Goal: Information Seeking & Learning: Learn about a topic

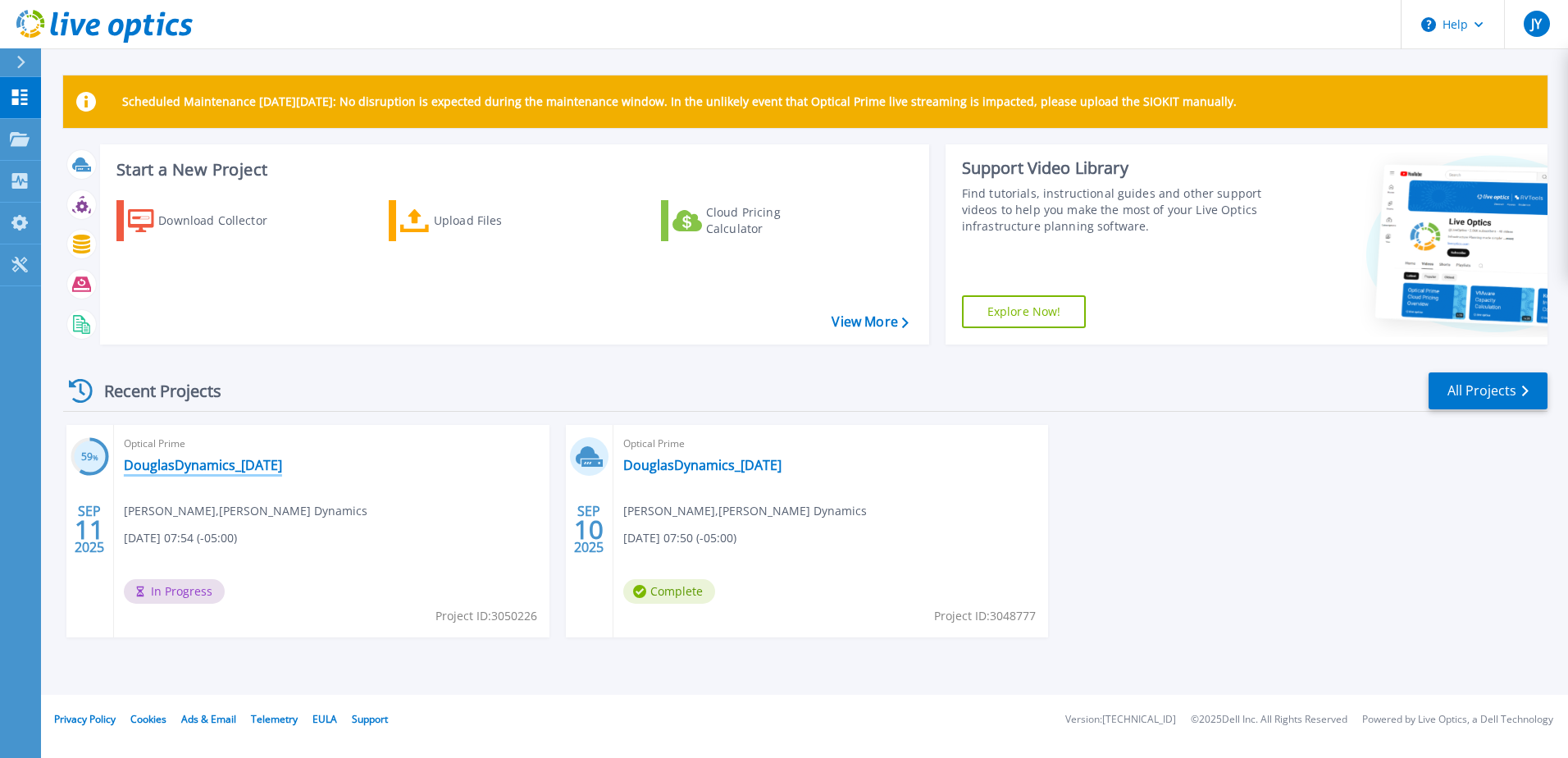
click at [179, 470] on link "DouglasDynamics_[DATE]" at bounding box center [203, 465] width 159 height 16
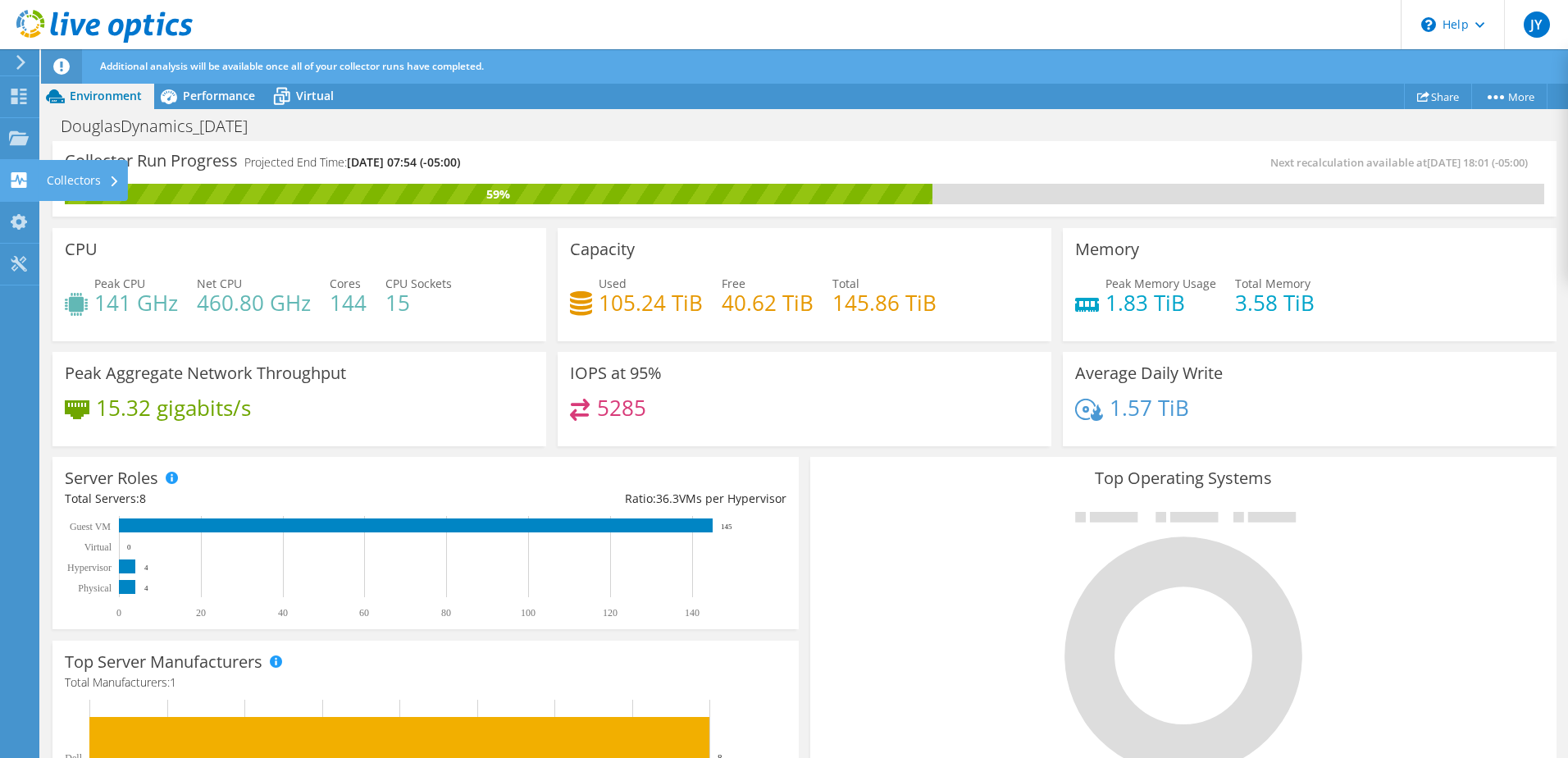
click at [89, 173] on div "Collectors" at bounding box center [83, 180] width 90 height 41
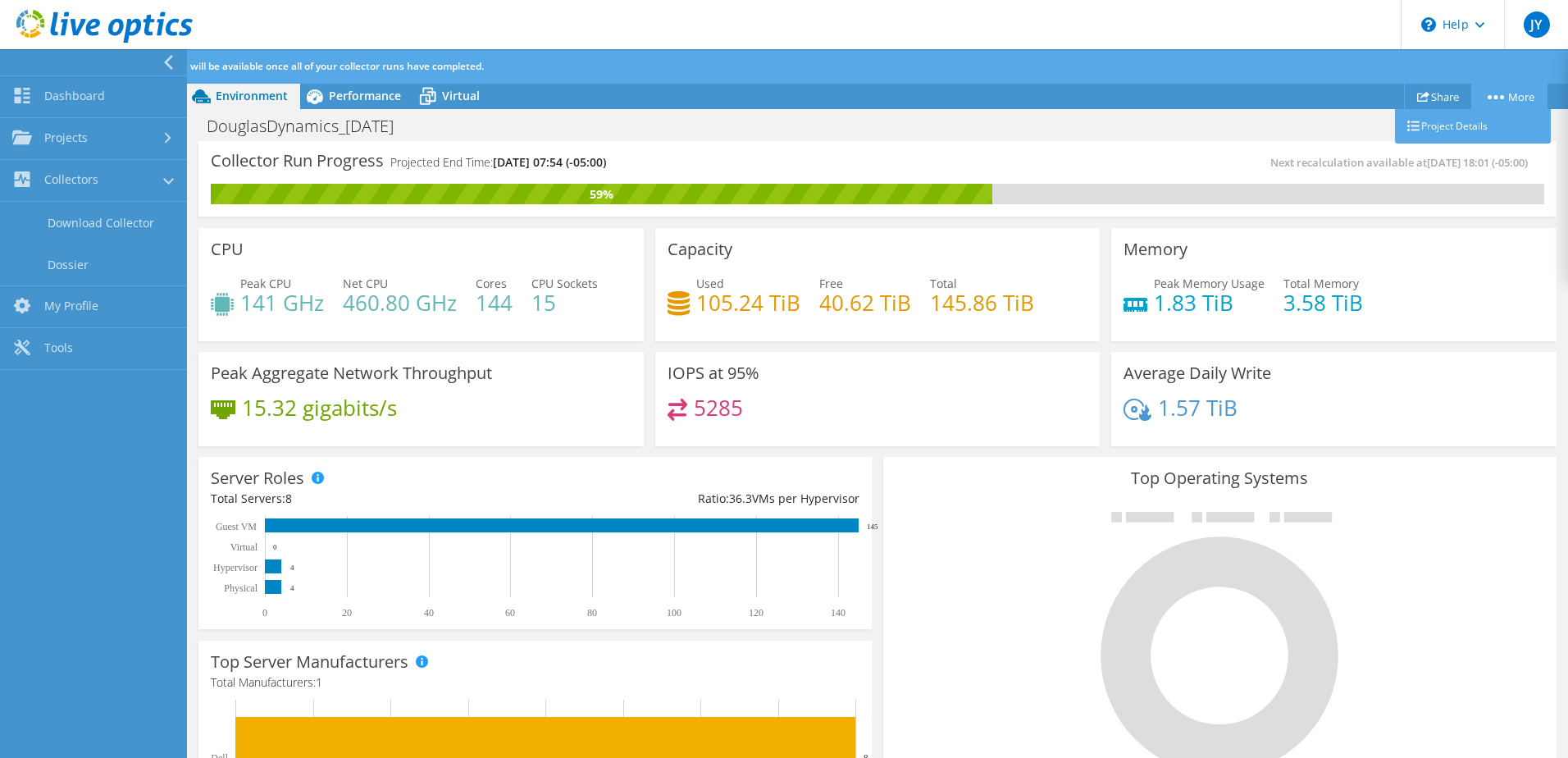
click at [1529, 97] on link "More" at bounding box center [1508, 96] width 76 height 26
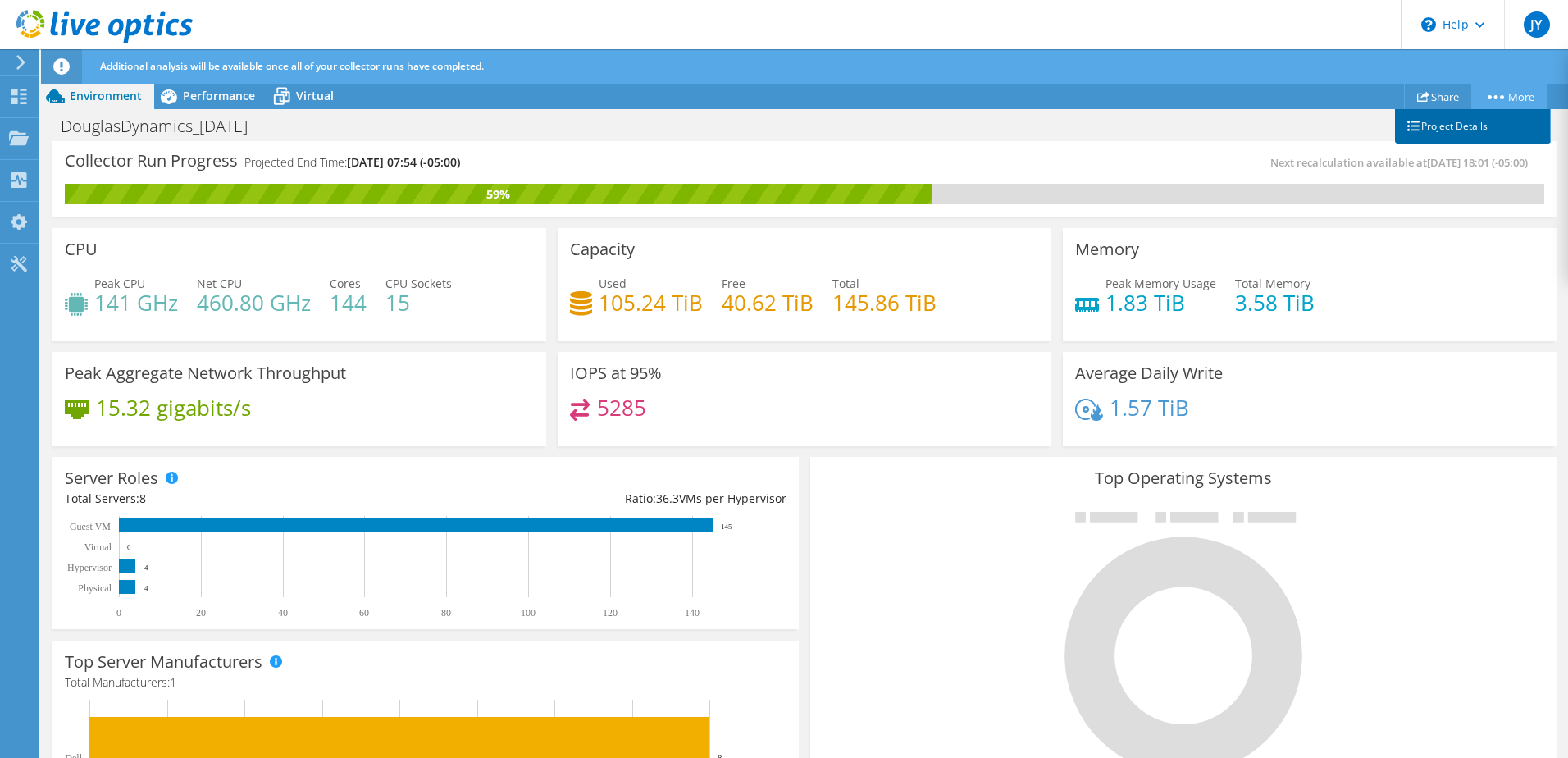
click at [1460, 126] on link "Project Details" at bounding box center [1473, 126] width 156 height 35
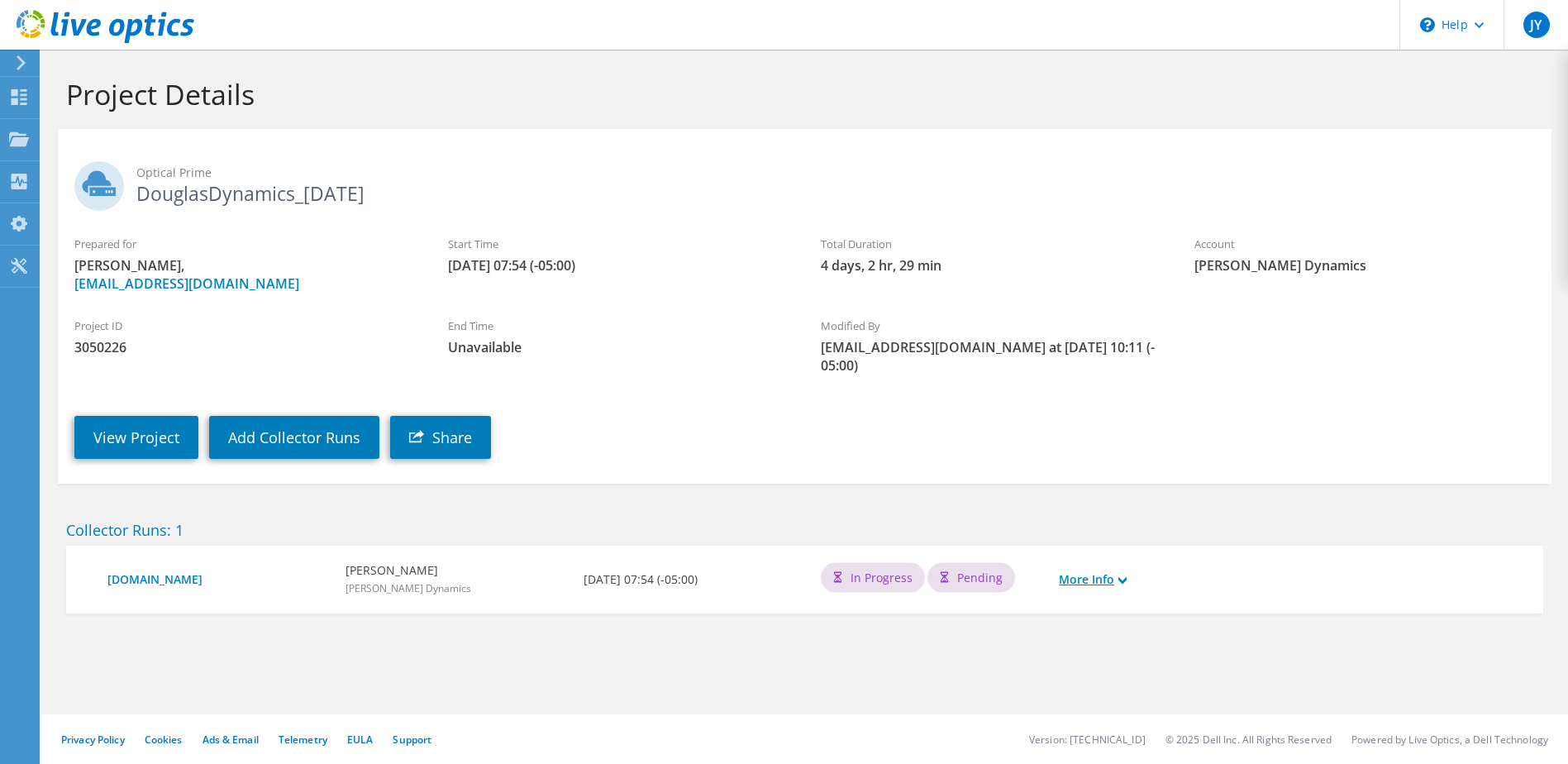
click at [1082, 572] on link "More Info" at bounding box center [1092, 579] width 67 height 18
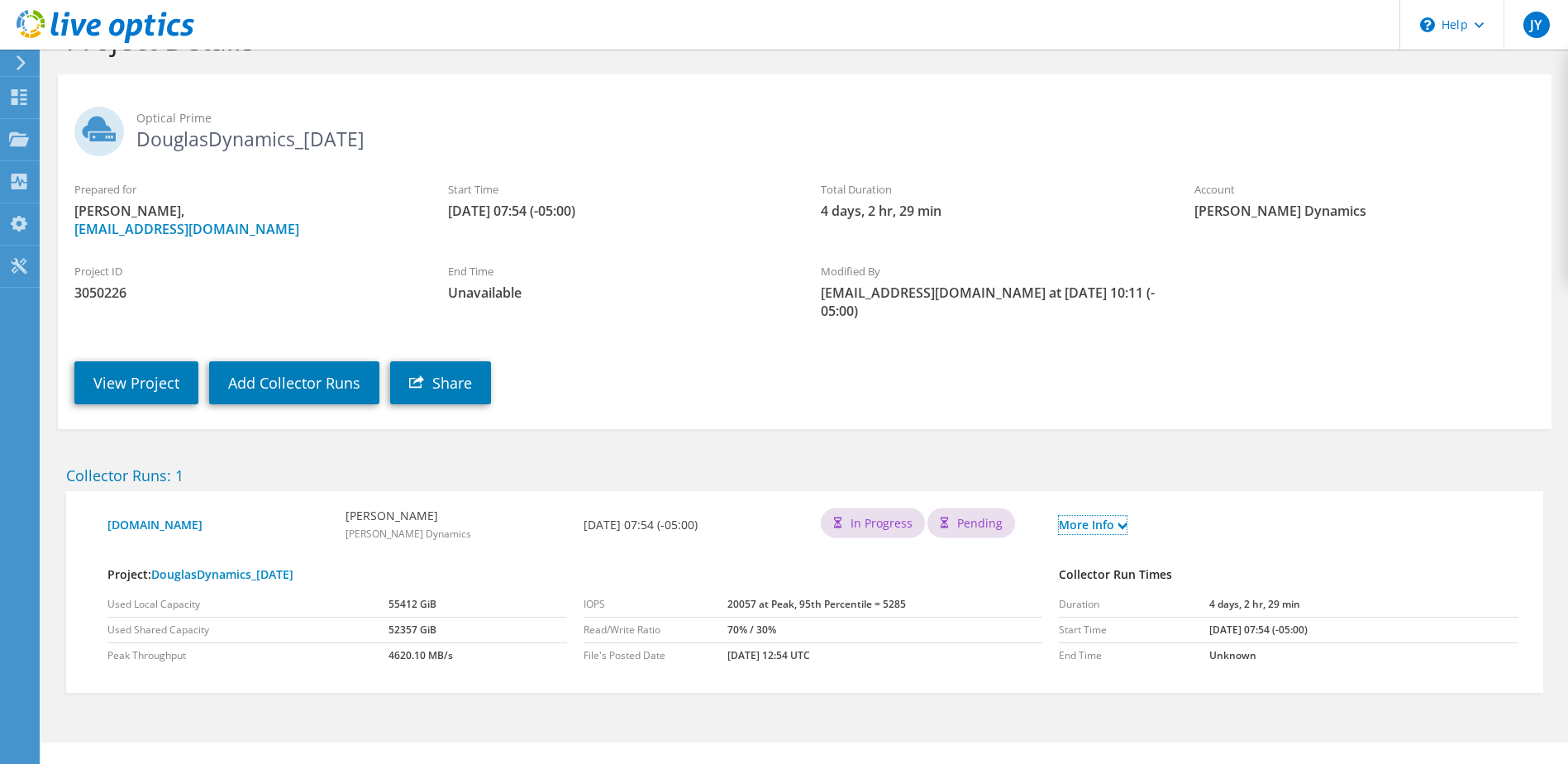
scroll to position [82, 0]
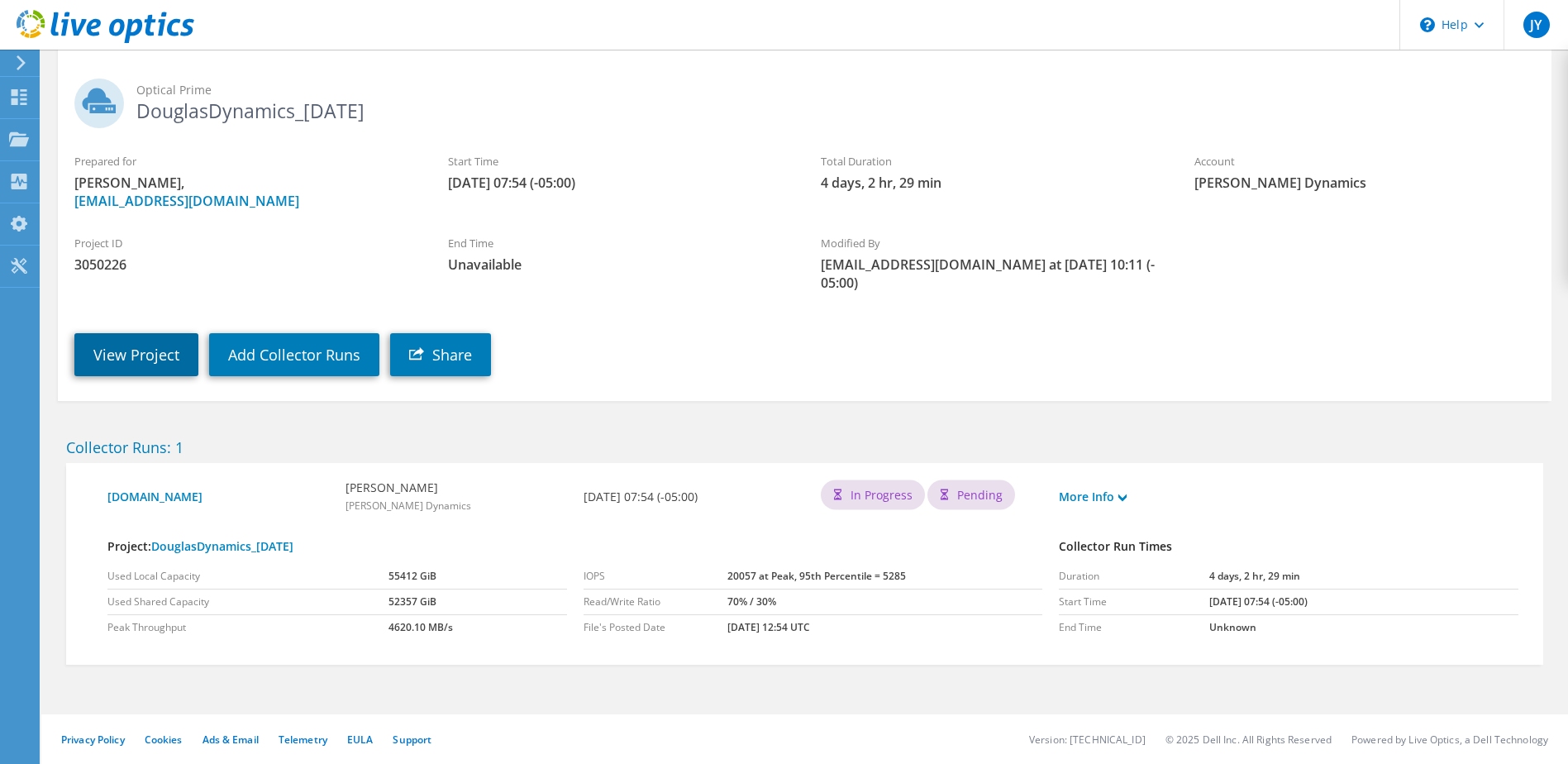
click at [158, 365] on link "View Project" at bounding box center [137, 355] width 124 height 43
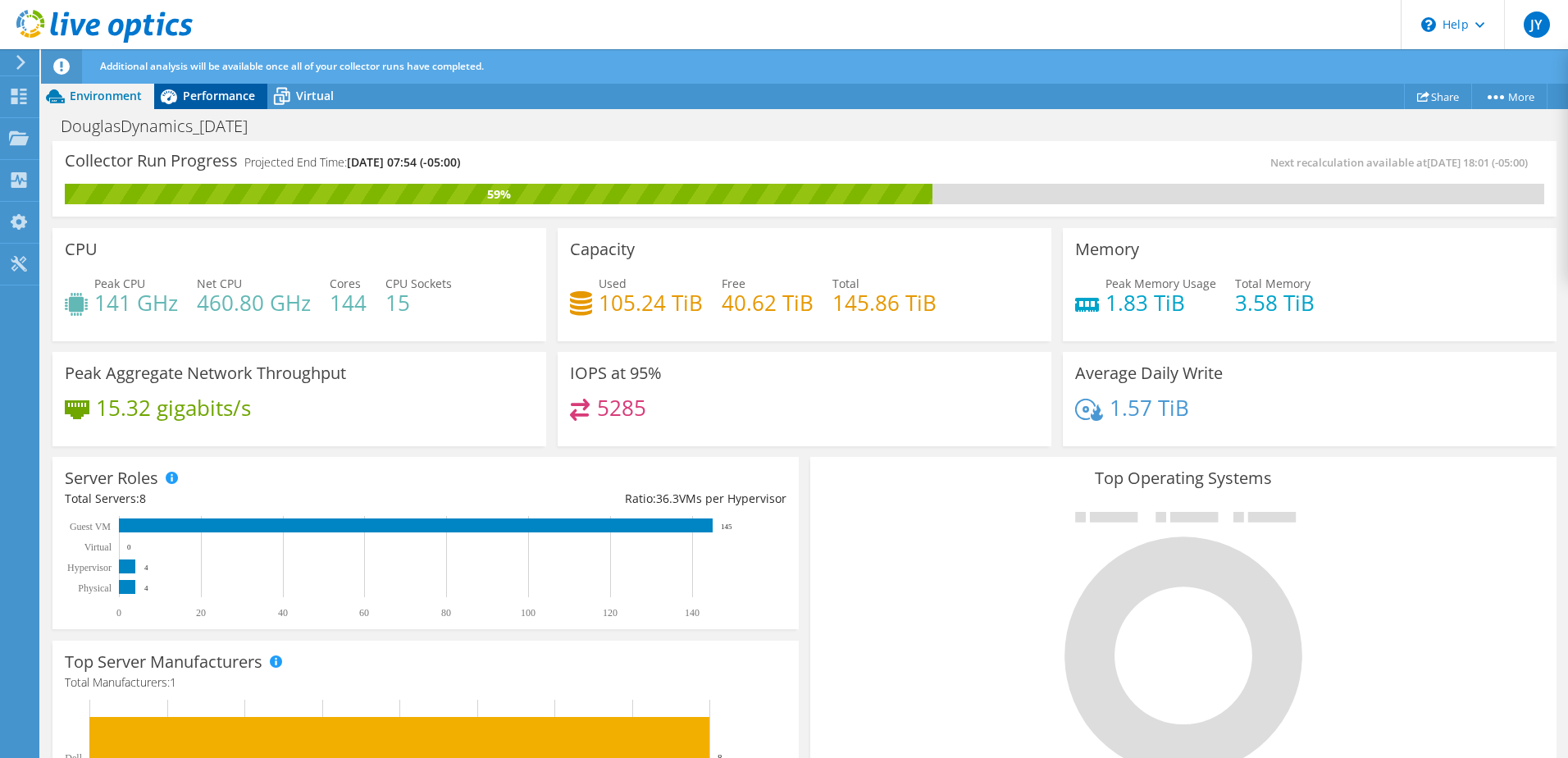
click at [228, 98] on span "Performance" at bounding box center [219, 95] width 72 height 16
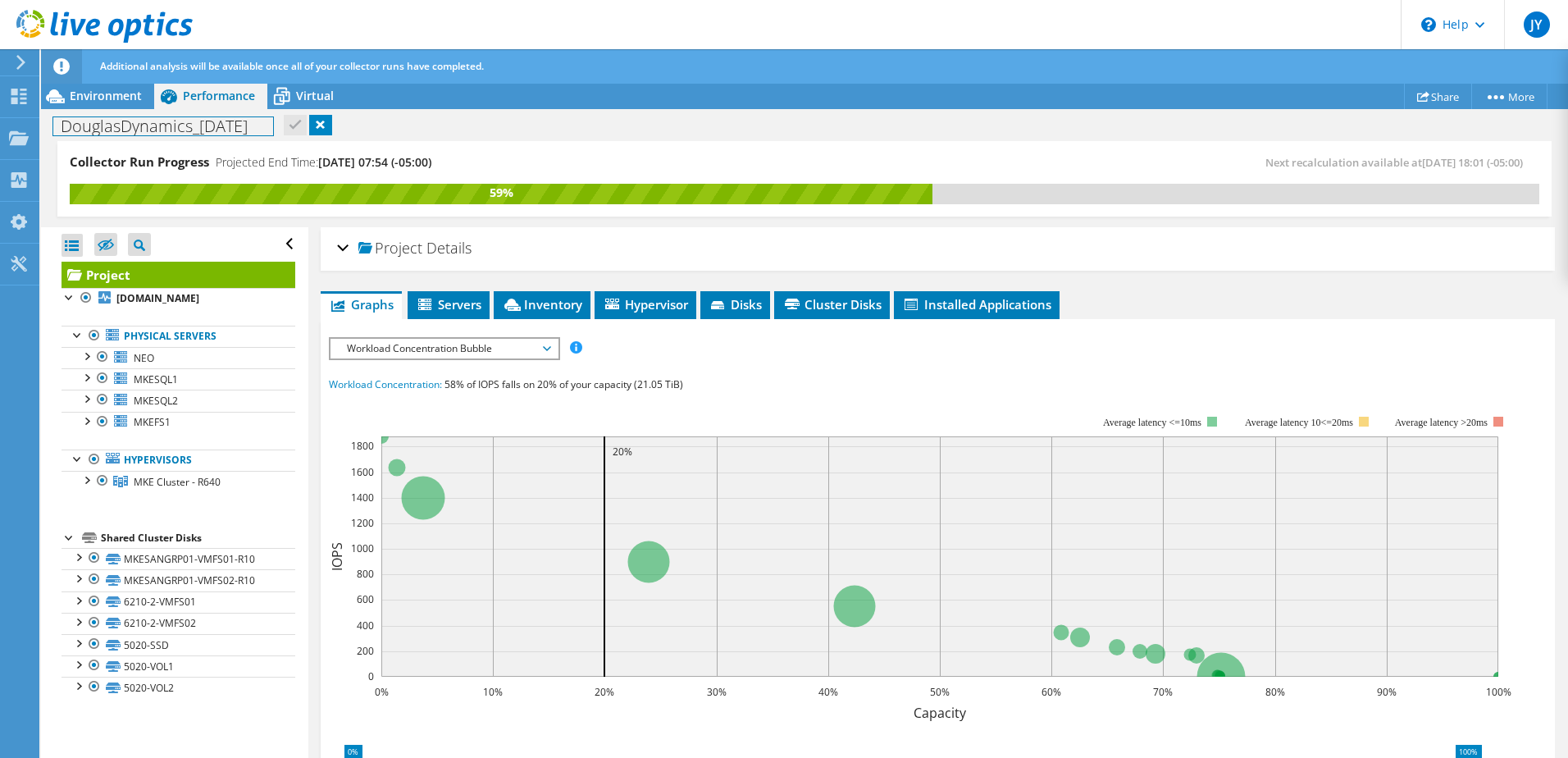
drag, startPoint x: 284, startPoint y: 126, endPoint x: 55, endPoint y: 112, distance: 229.4
click at [55, 112] on div "DouglasDynamics_[DATE] Print" at bounding box center [805, 126] width 1527 height 30
copy h1 "DouglasDynamics_[DATE]"
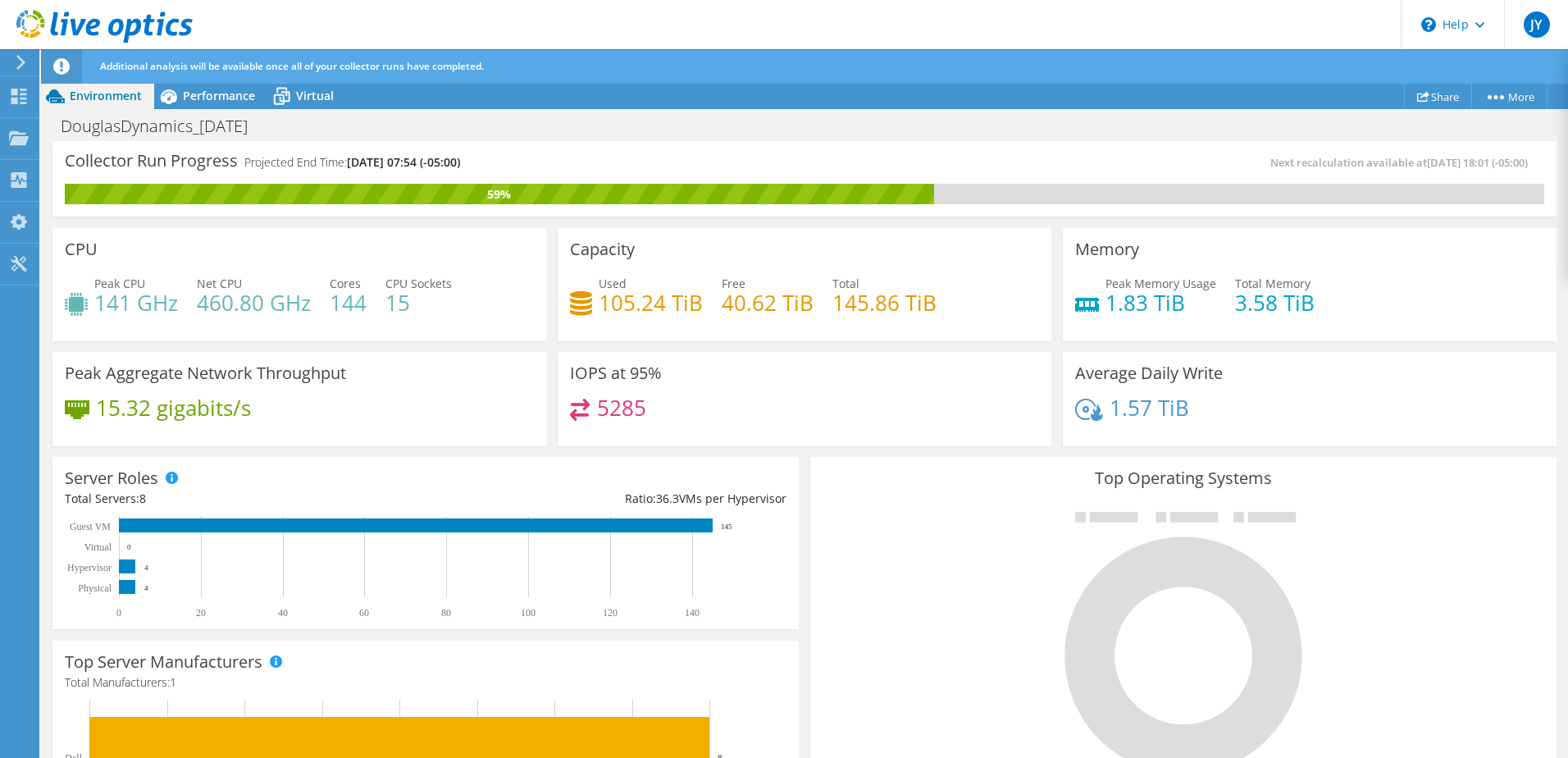
scroll to position [246, 0]
click at [198, 103] on span "Performance" at bounding box center [219, 95] width 72 height 16
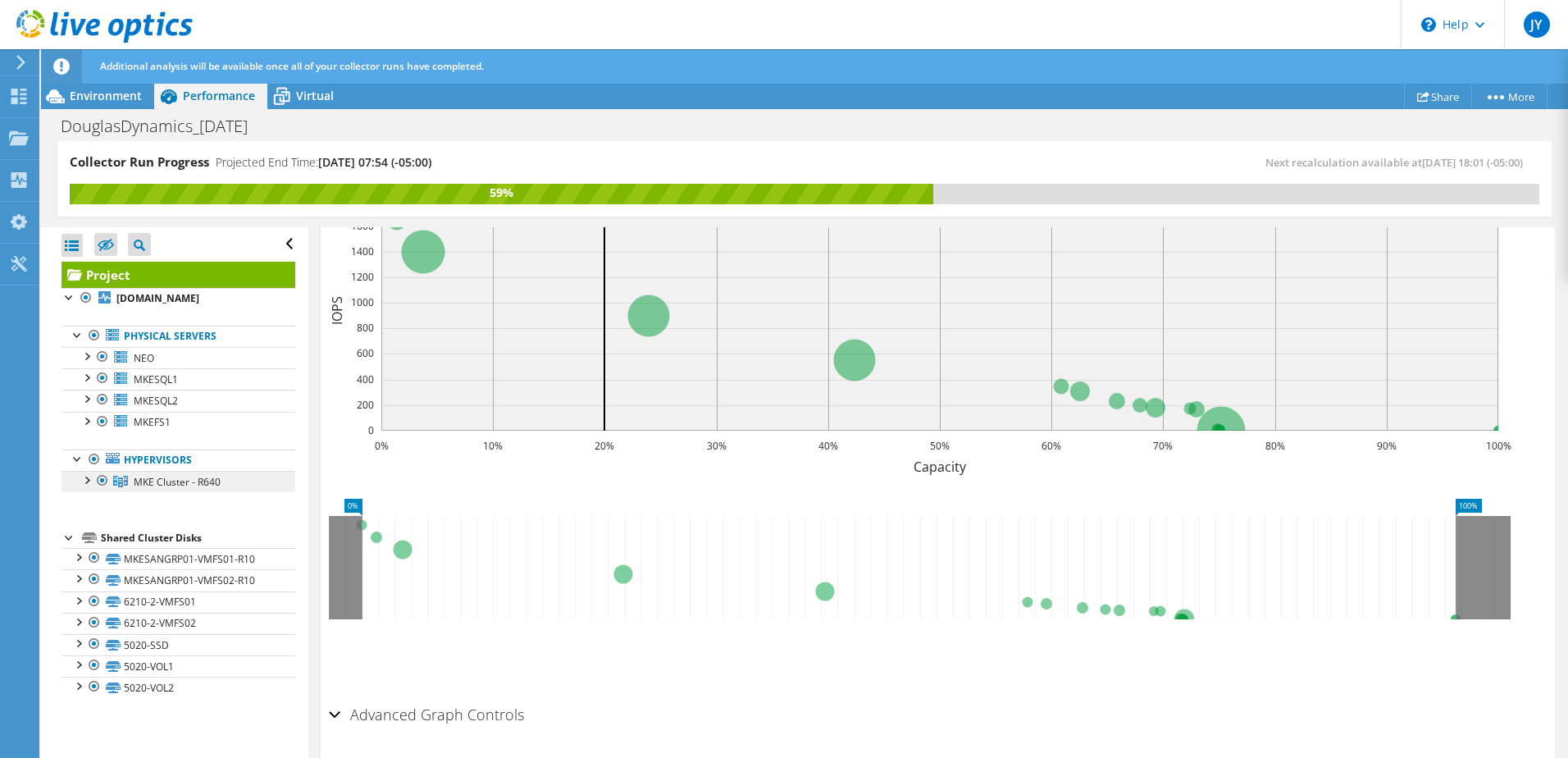
click at [184, 477] on span "MKE Cluster - R640" at bounding box center [177, 481] width 87 height 14
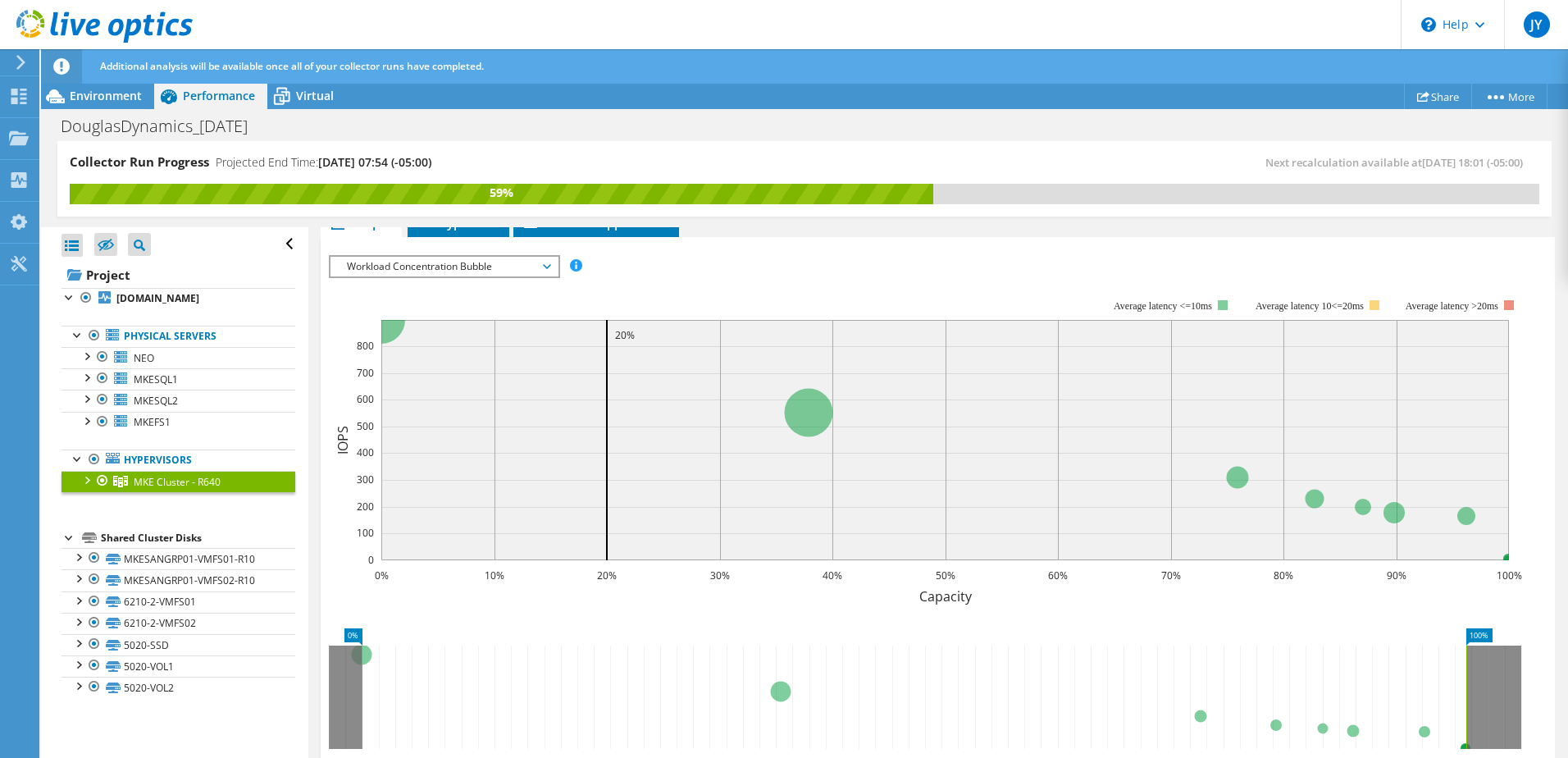
scroll to position [263, 0]
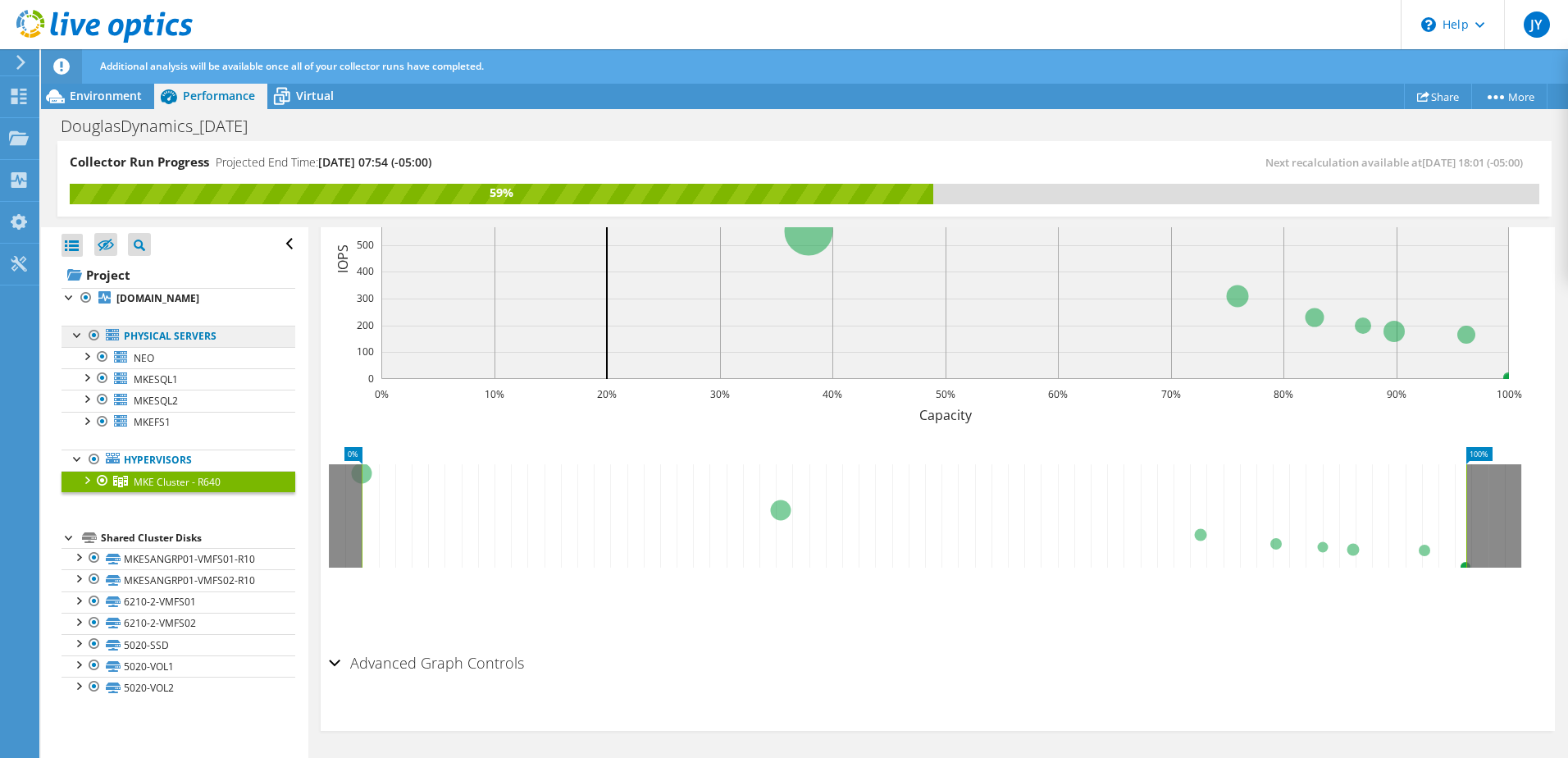
click at [189, 341] on link "Physical Servers" at bounding box center [178, 335] width 234 height 21
click at [190, 363] on link "NEO" at bounding box center [178, 357] width 234 height 21
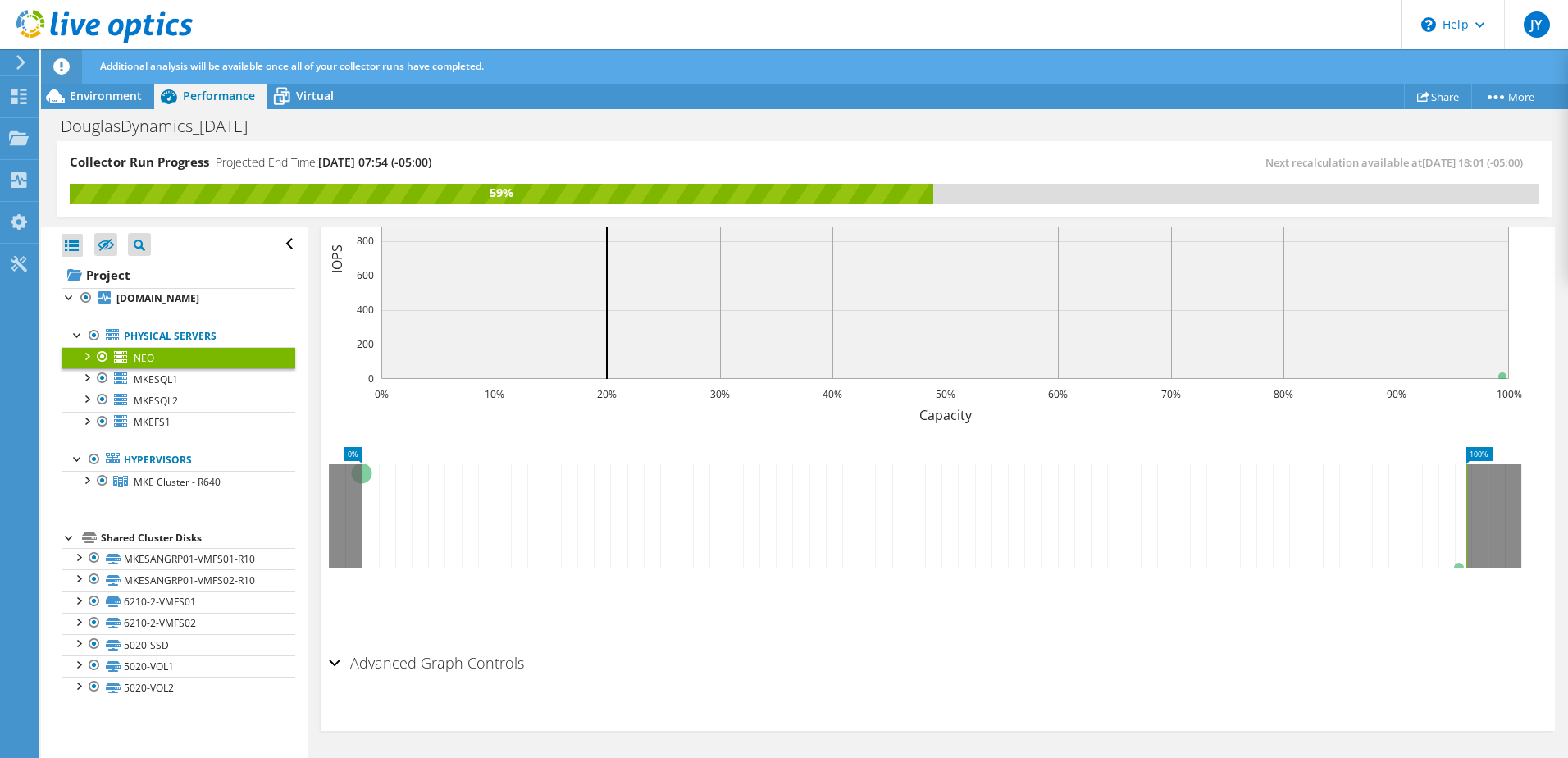
scroll to position [17, 0]
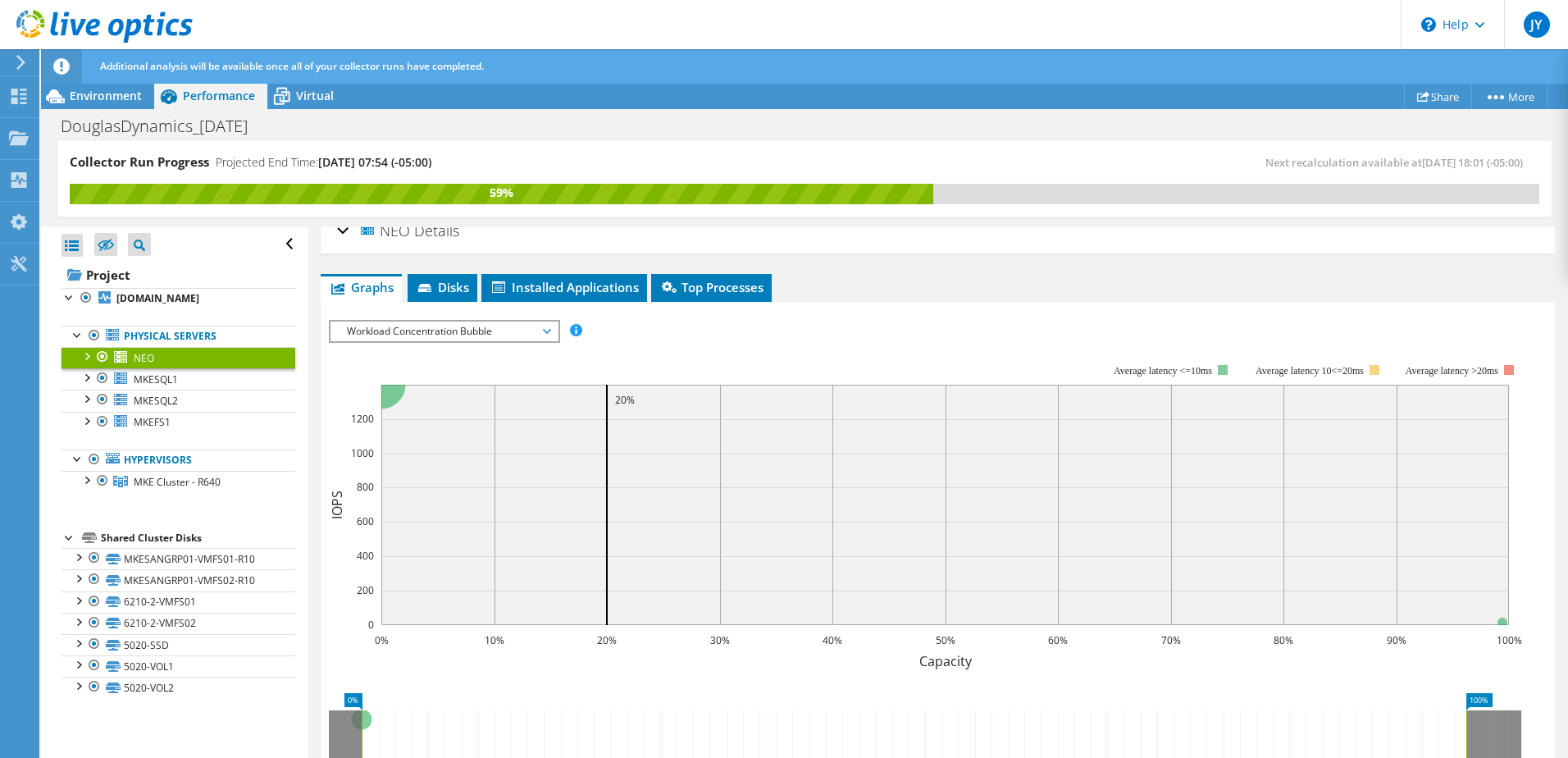
click at [537, 332] on span "Workload Concentration Bubble" at bounding box center [444, 331] width 211 height 19
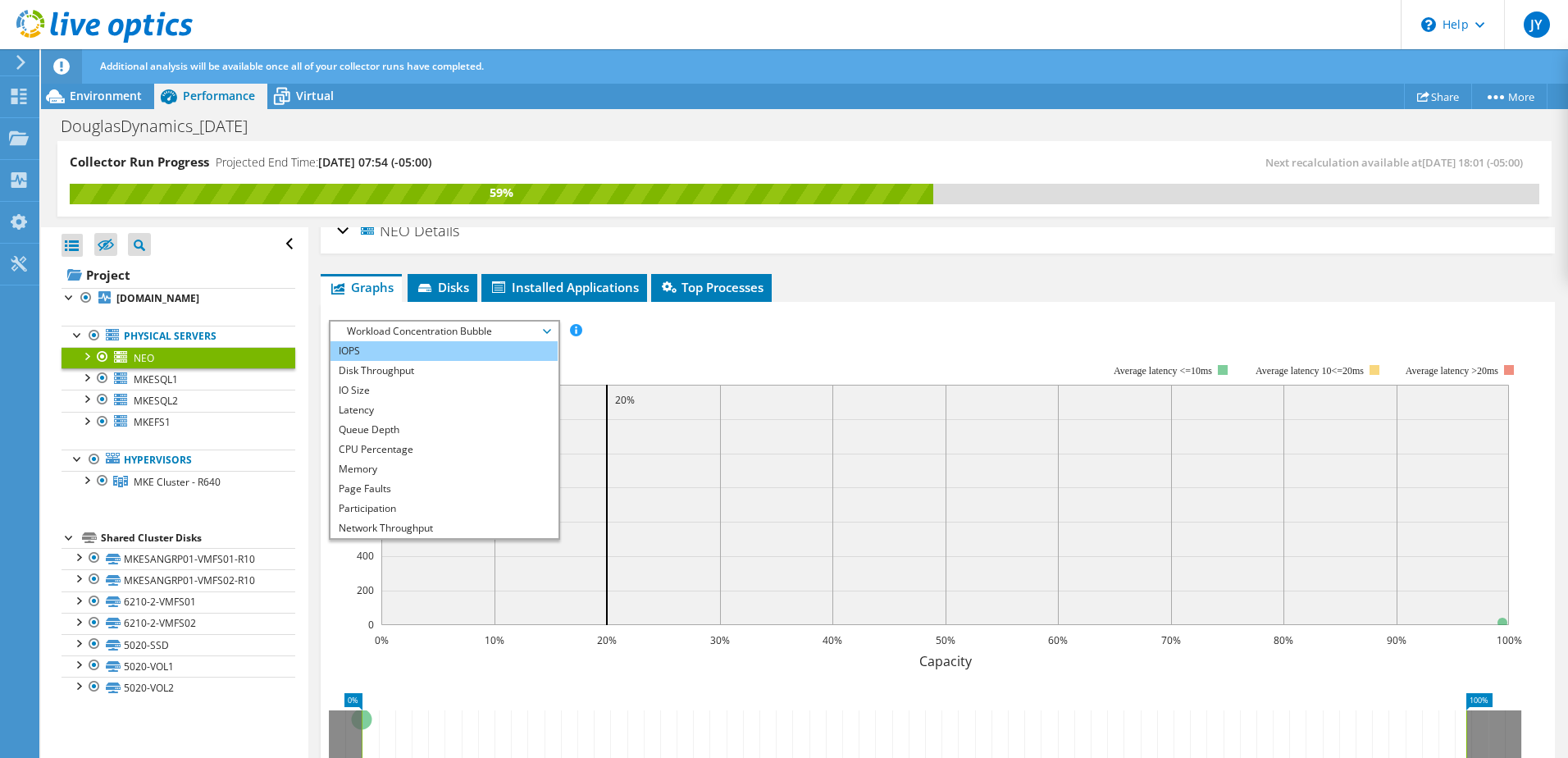
scroll to position [0, 0]
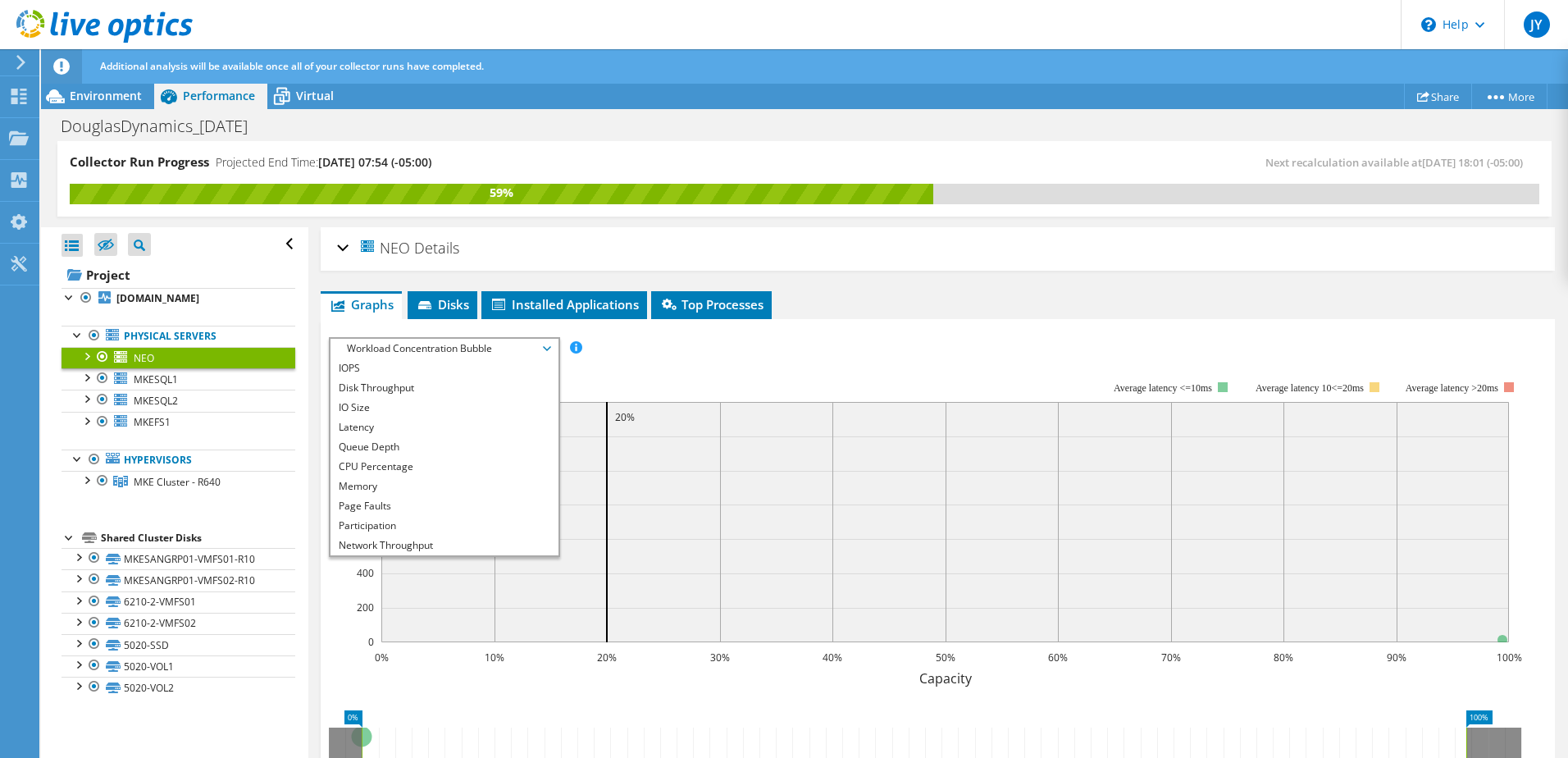
drag, startPoint x: 683, startPoint y: 365, endPoint x: 566, endPoint y: 401, distance: 122.4
click at [677, 367] on rect at bounding box center [926, 523] width 1193 height 328
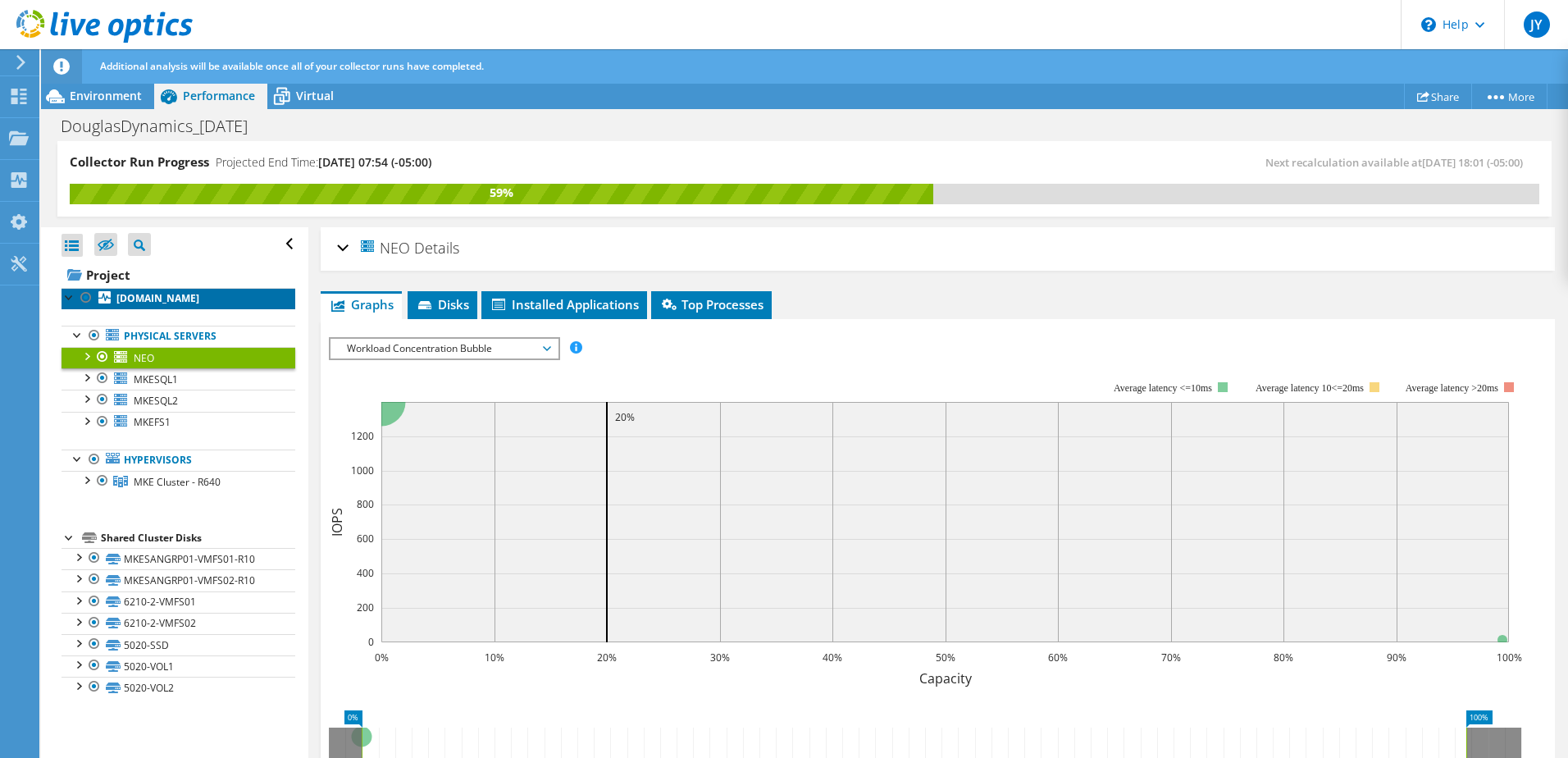
click at [150, 297] on b "[DOMAIN_NAME]" at bounding box center [158, 298] width 82 height 14
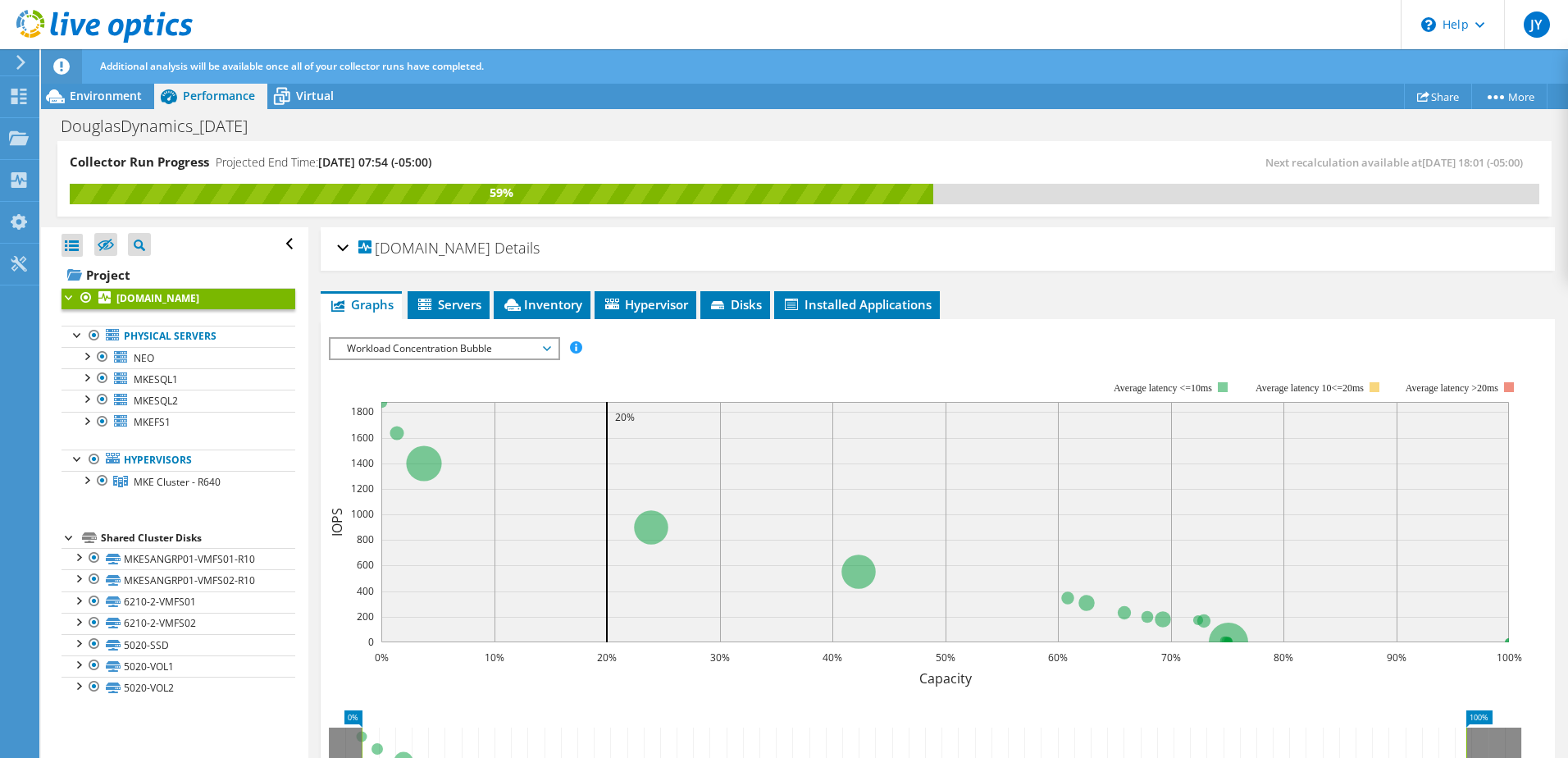
click at [466, 354] on span "Workload Concentration Bubble" at bounding box center [444, 347] width 211 height 19
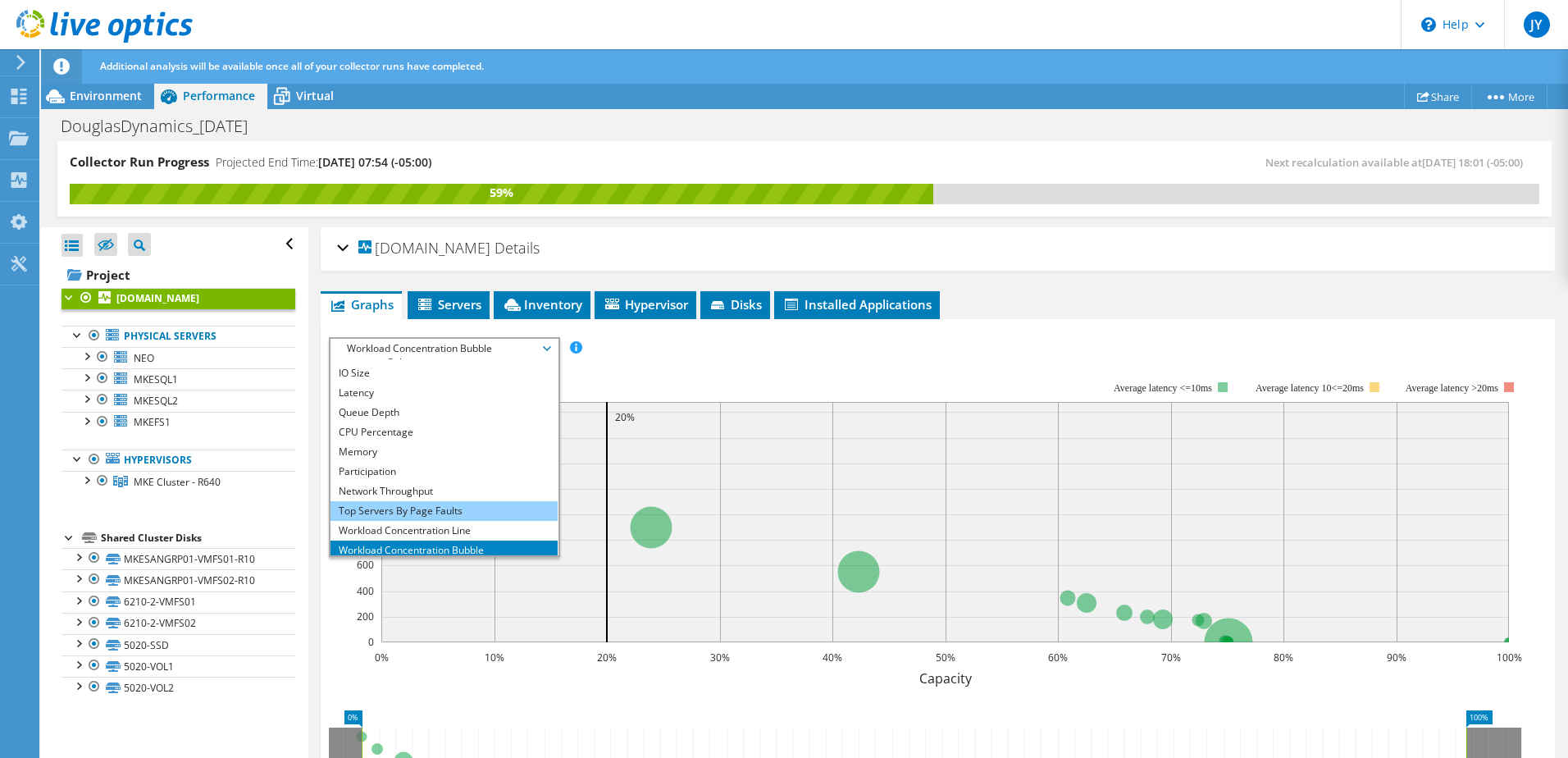
scroll to position [59, 0]
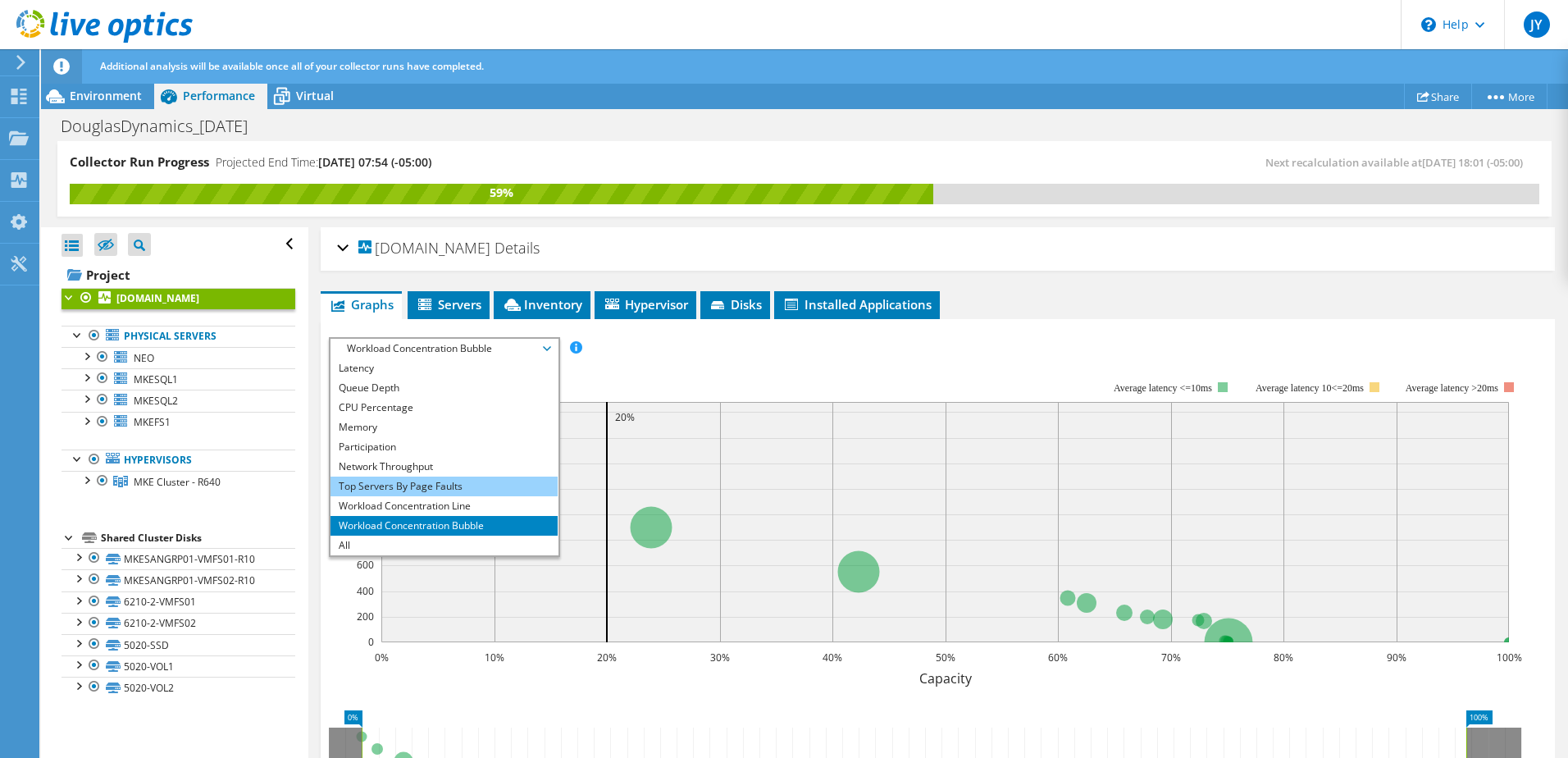
click at [450, 489] on li "Top Servers By Page Faults" at bounding box center [444, 486] width 227 height 19
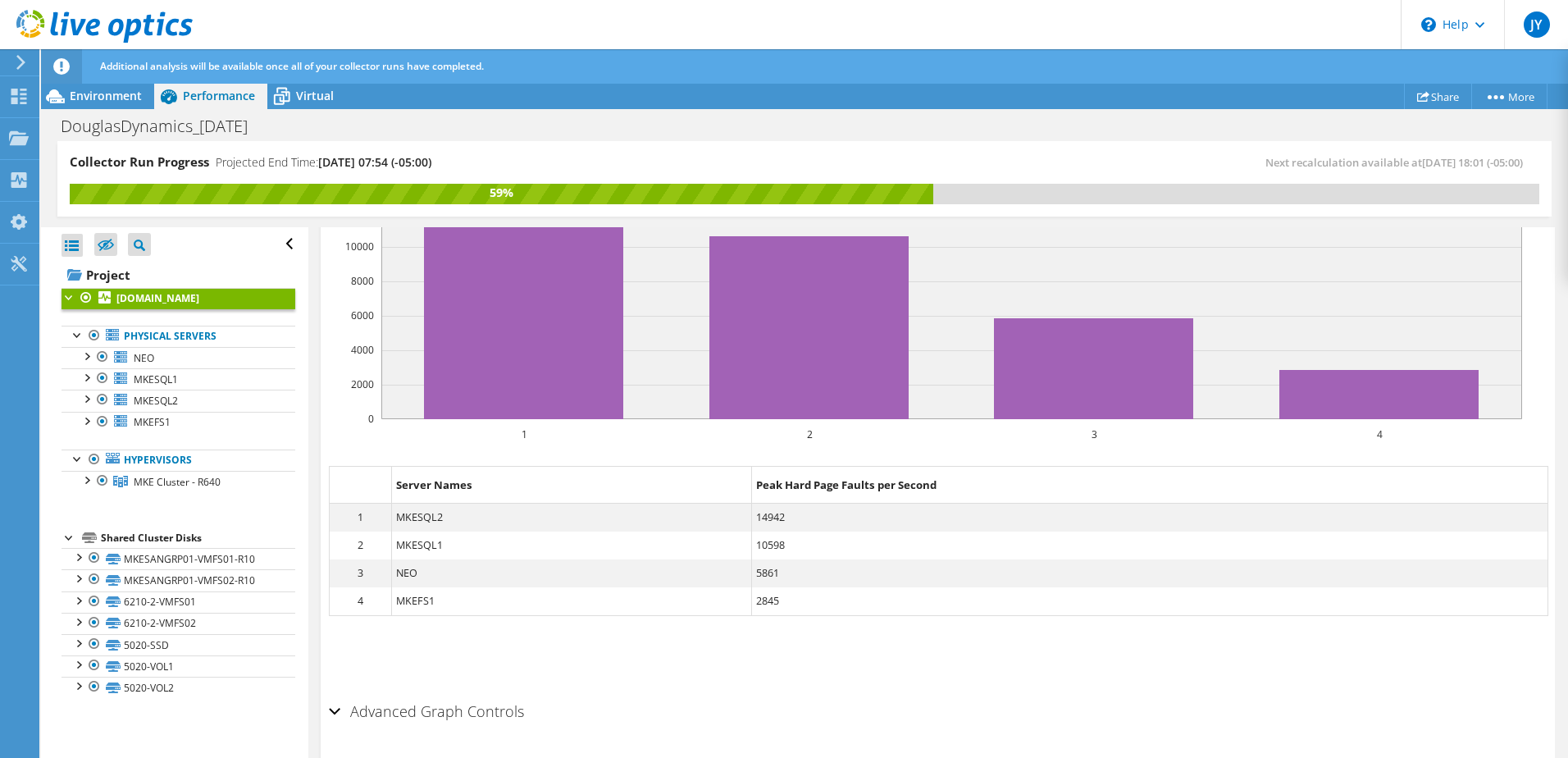
scroll to position [0, 0]
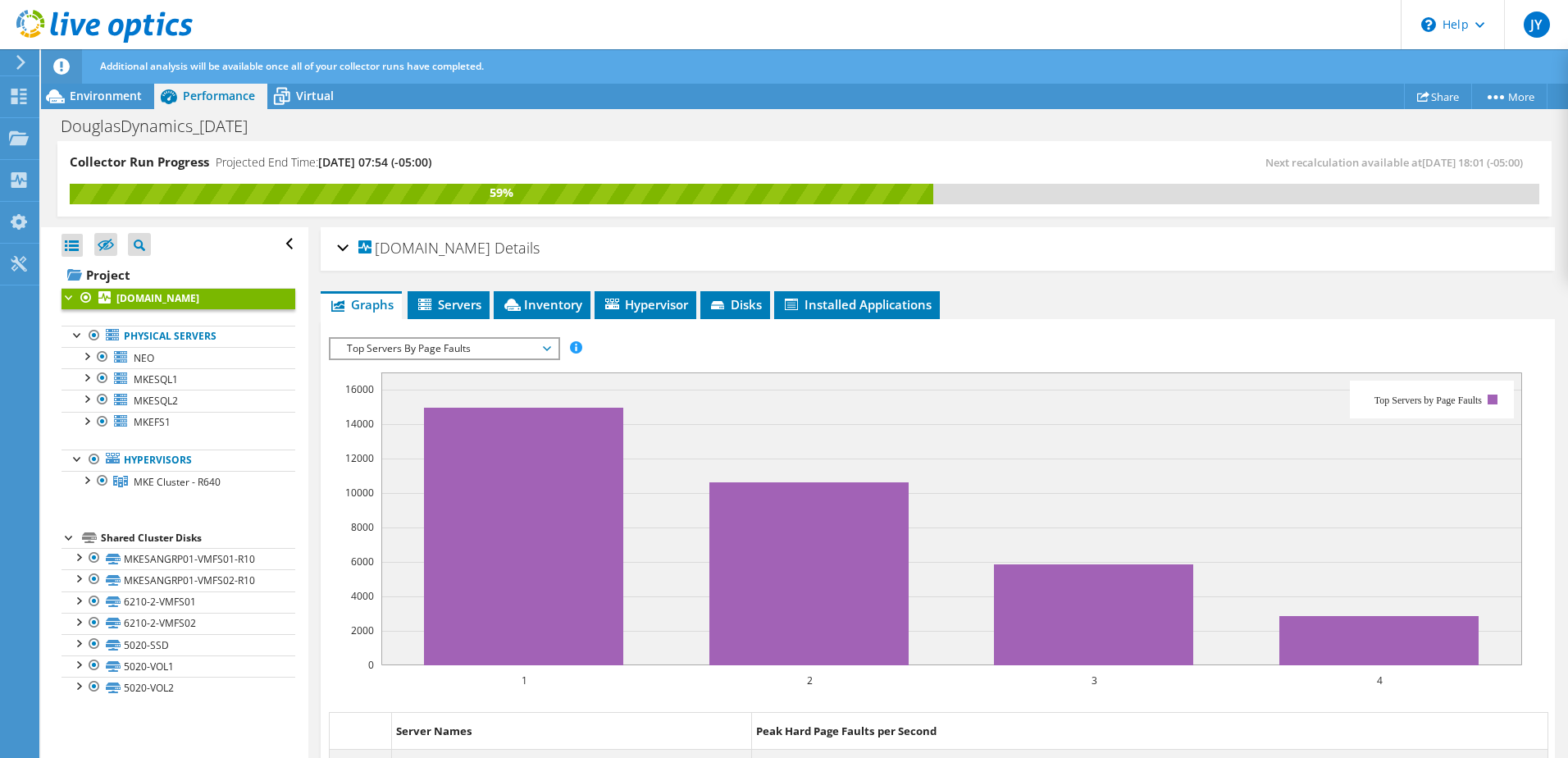
click at [547, 341] on span "Top Servers By Page Faults" at bounding box center [444, 347] width 211 height 19
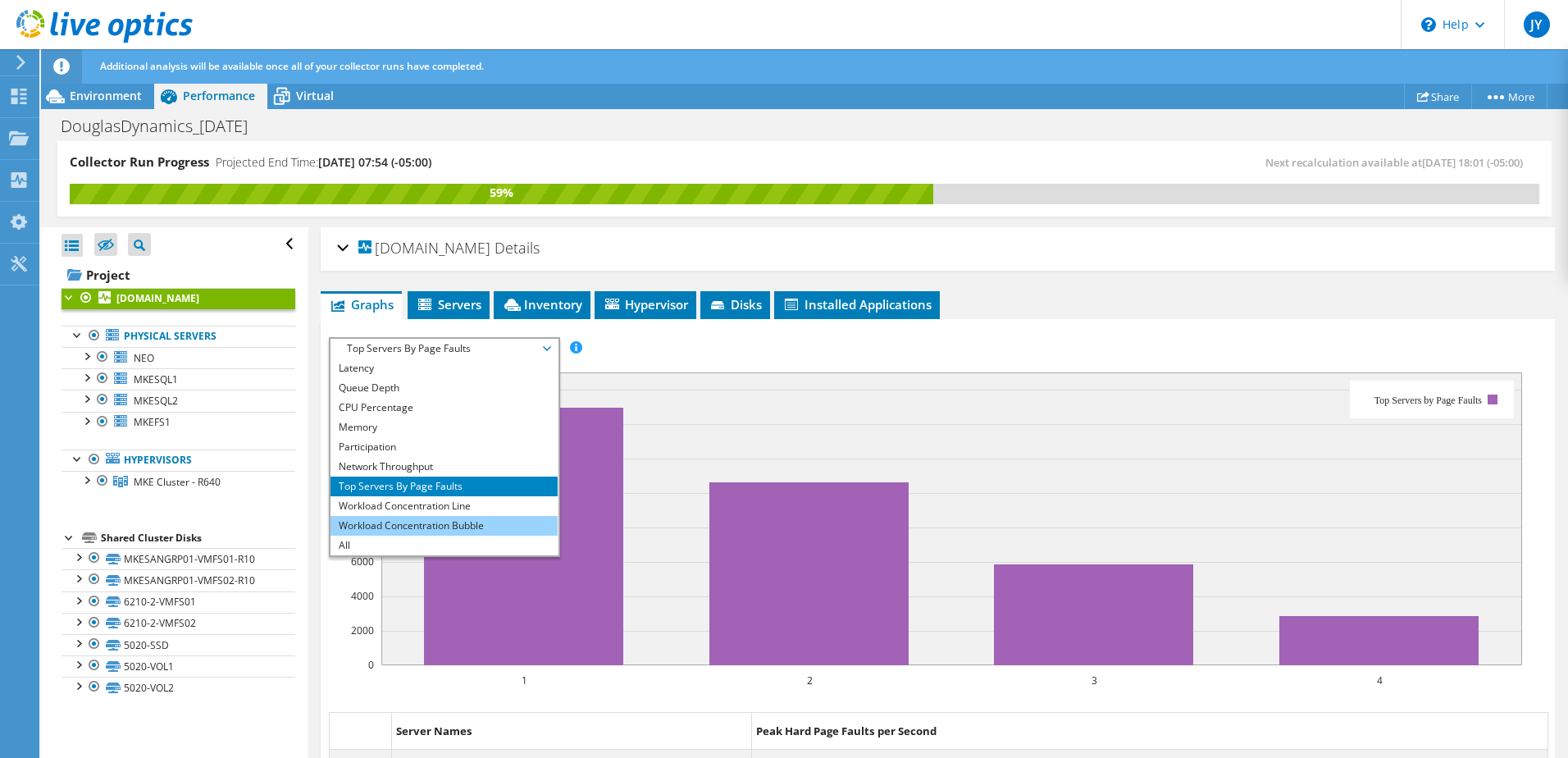
click at [383, 524] on li "Workload Concentration Bubble" at bounding box center [444, 525] width 227 height 19
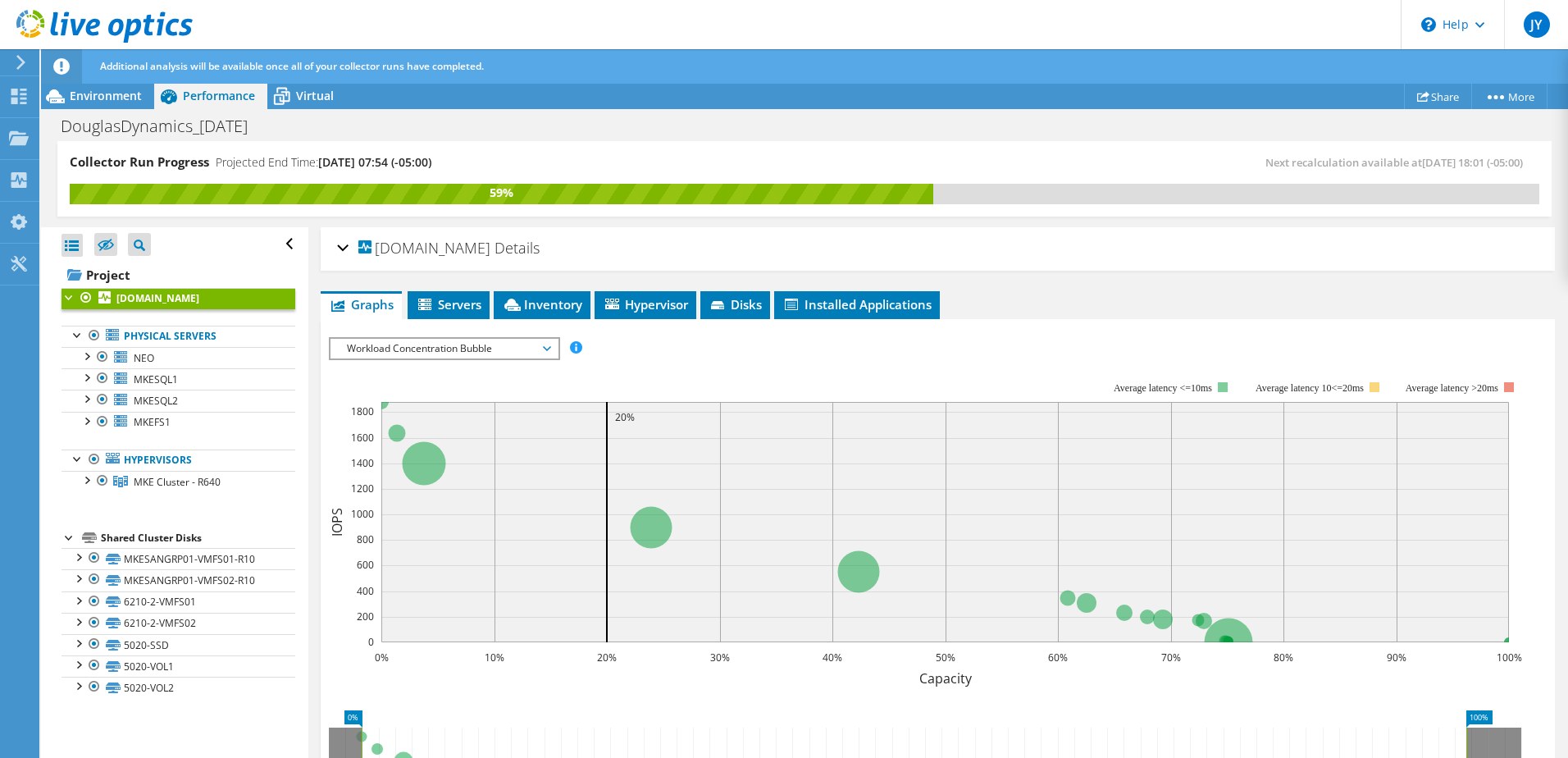
click at [543, 346] on span "Workload Concentration Bubble" at bounding box center [444, 347] width 211 height 19
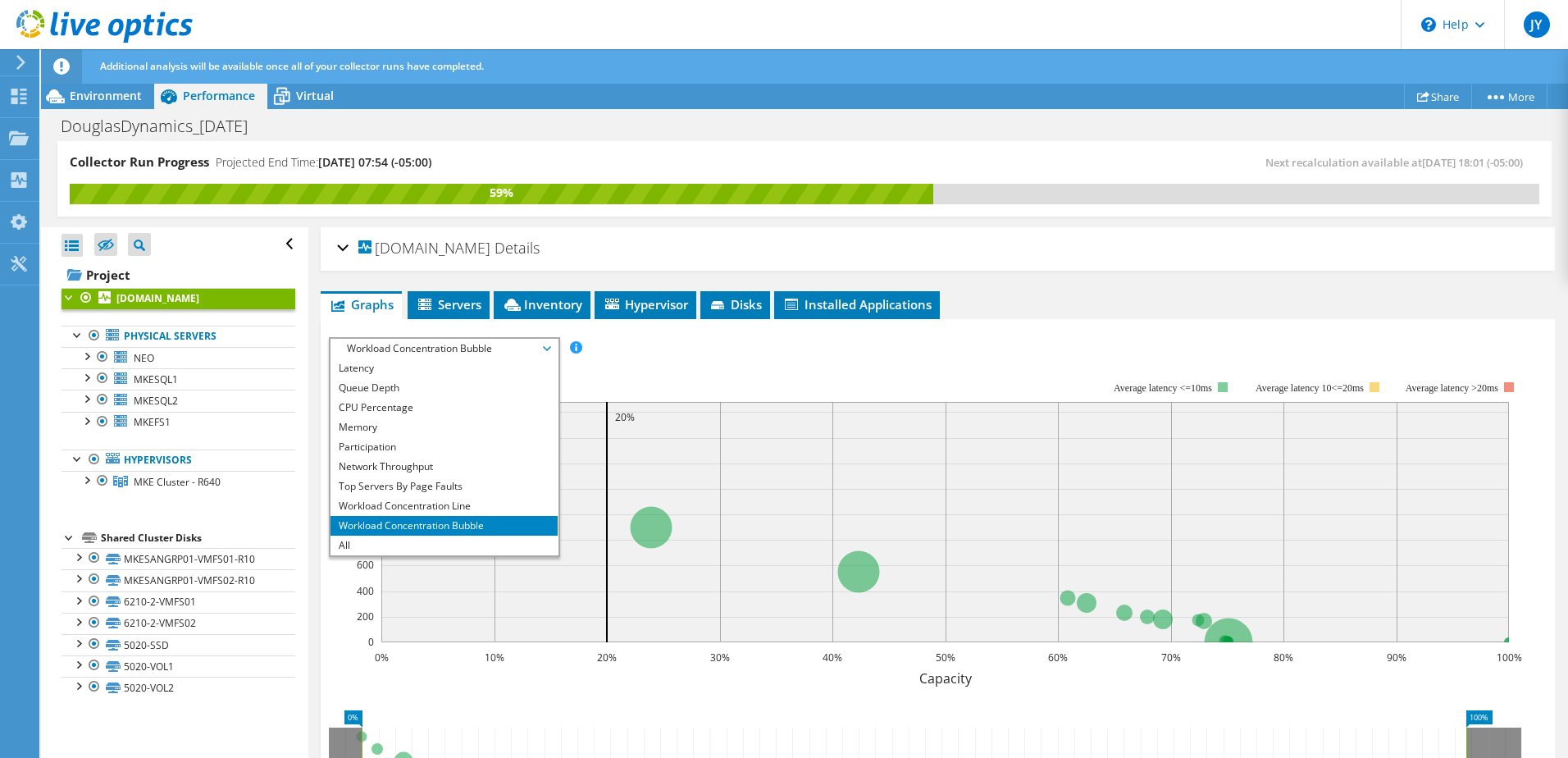
click at [624, 356] on div "IOPS Disk Throughput IO Size Latency Queue Depth CPU Percentage Memory Page Fau…" at bounding box center [938, 348] width 1218 height 22
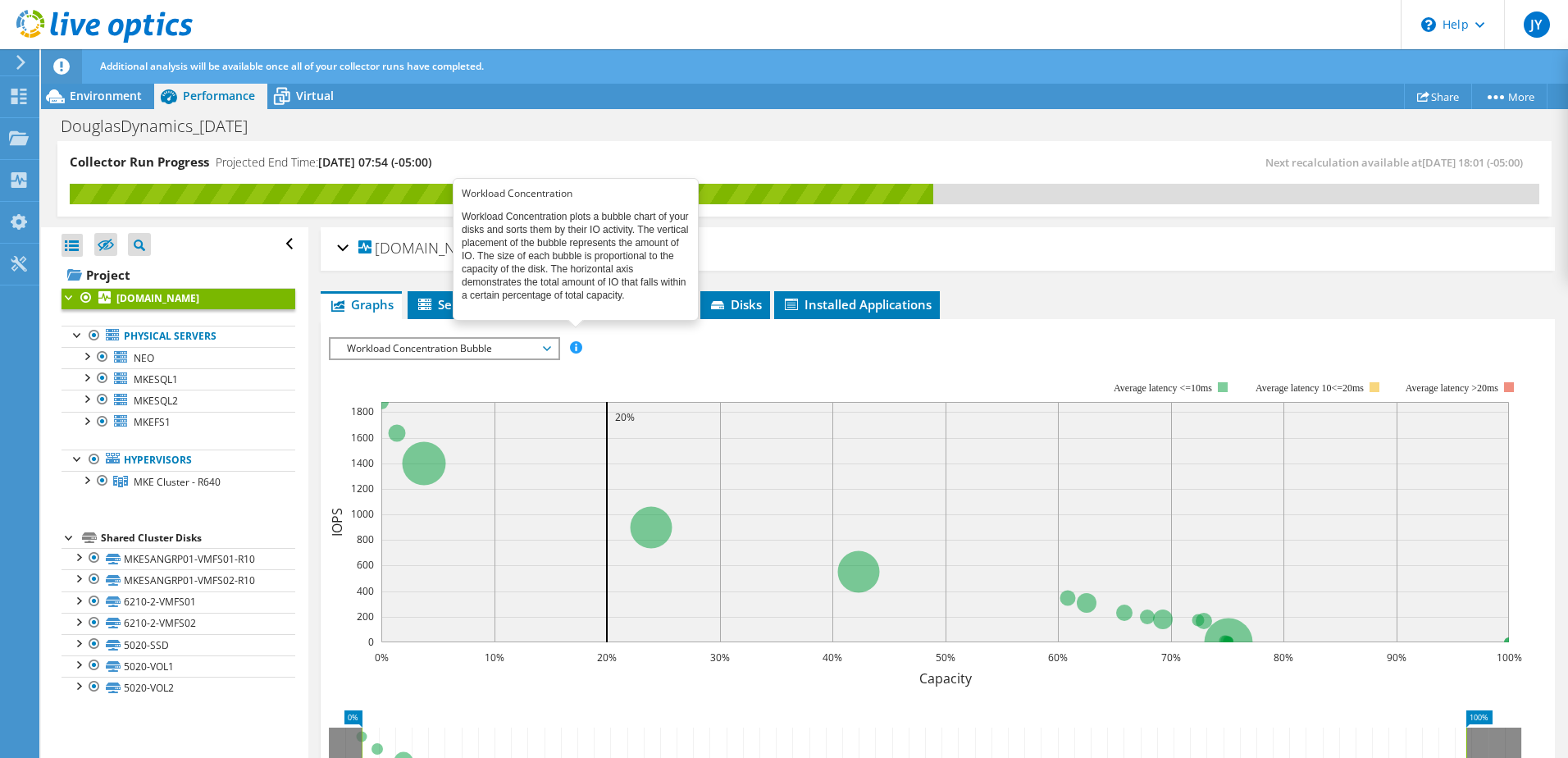
click at [575, 349] on span at bounding box center [576, 346] width 12 height 12
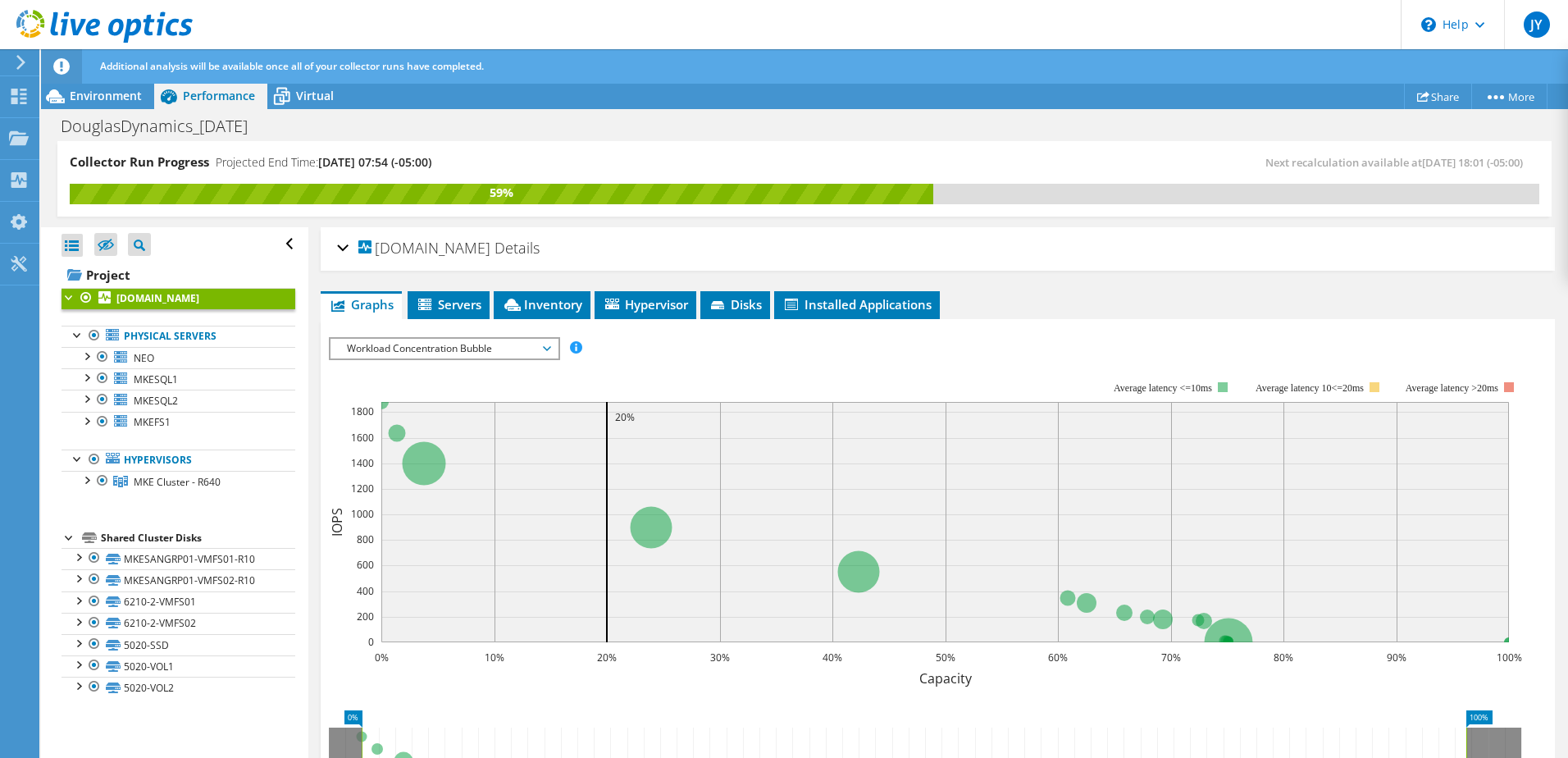
click at [550, 353] on span "Workload Concentration Bubble" at bounding box center [444, 347] width 227 height 19
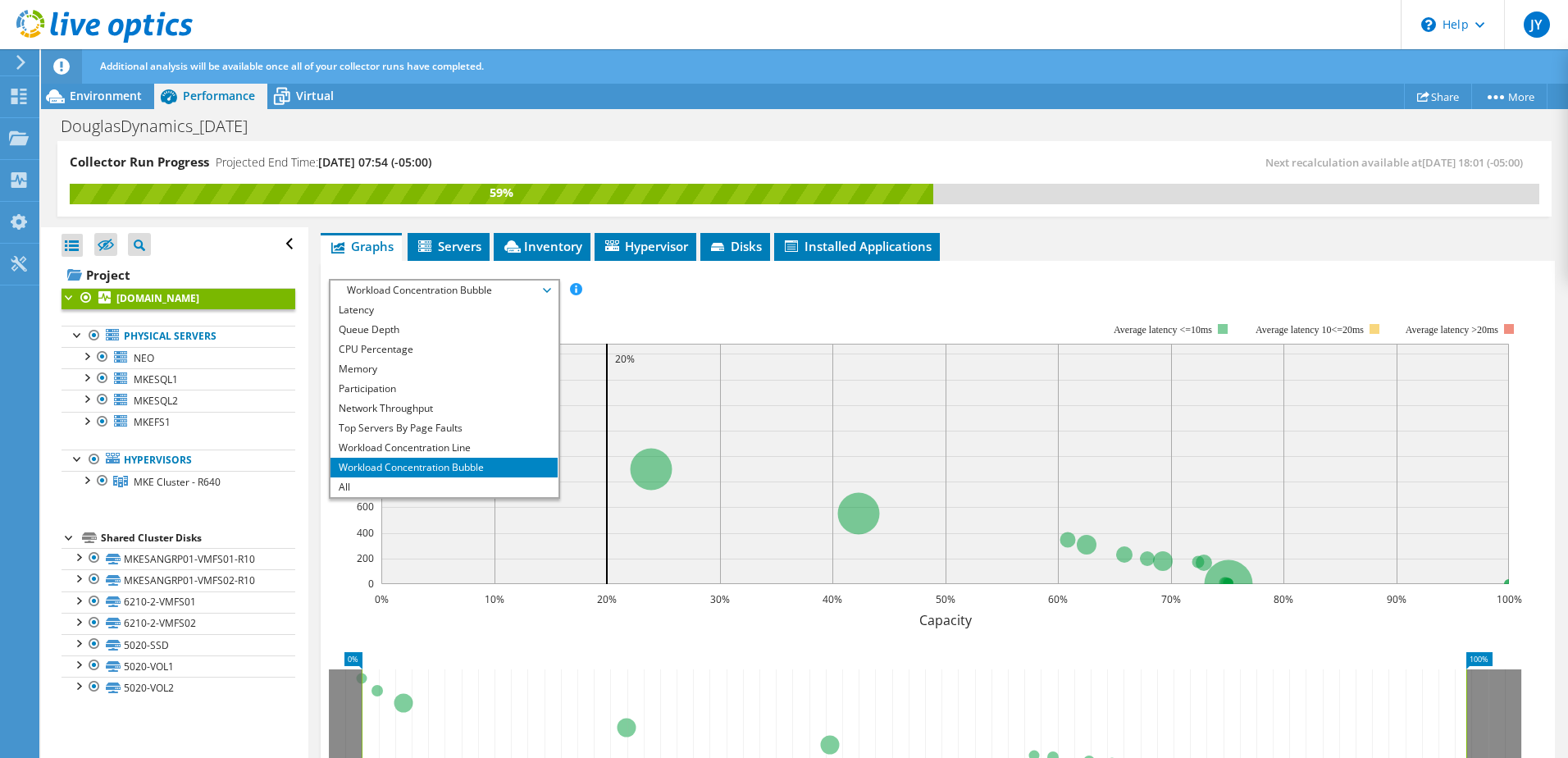
scroll to position [82, 0]
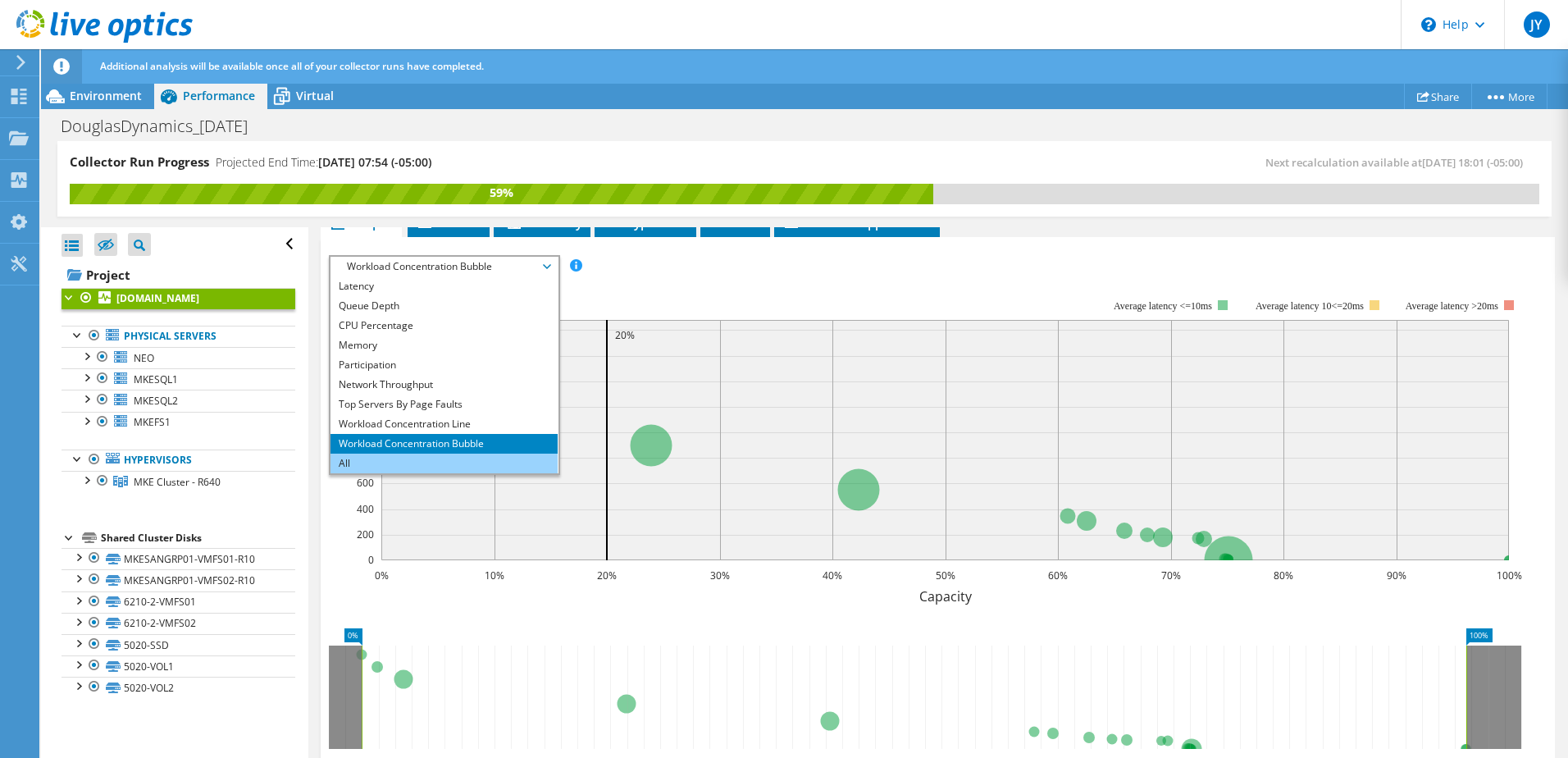
click at [400, 461] on li "All" at bounding box center [444, 463] width 227 height 19
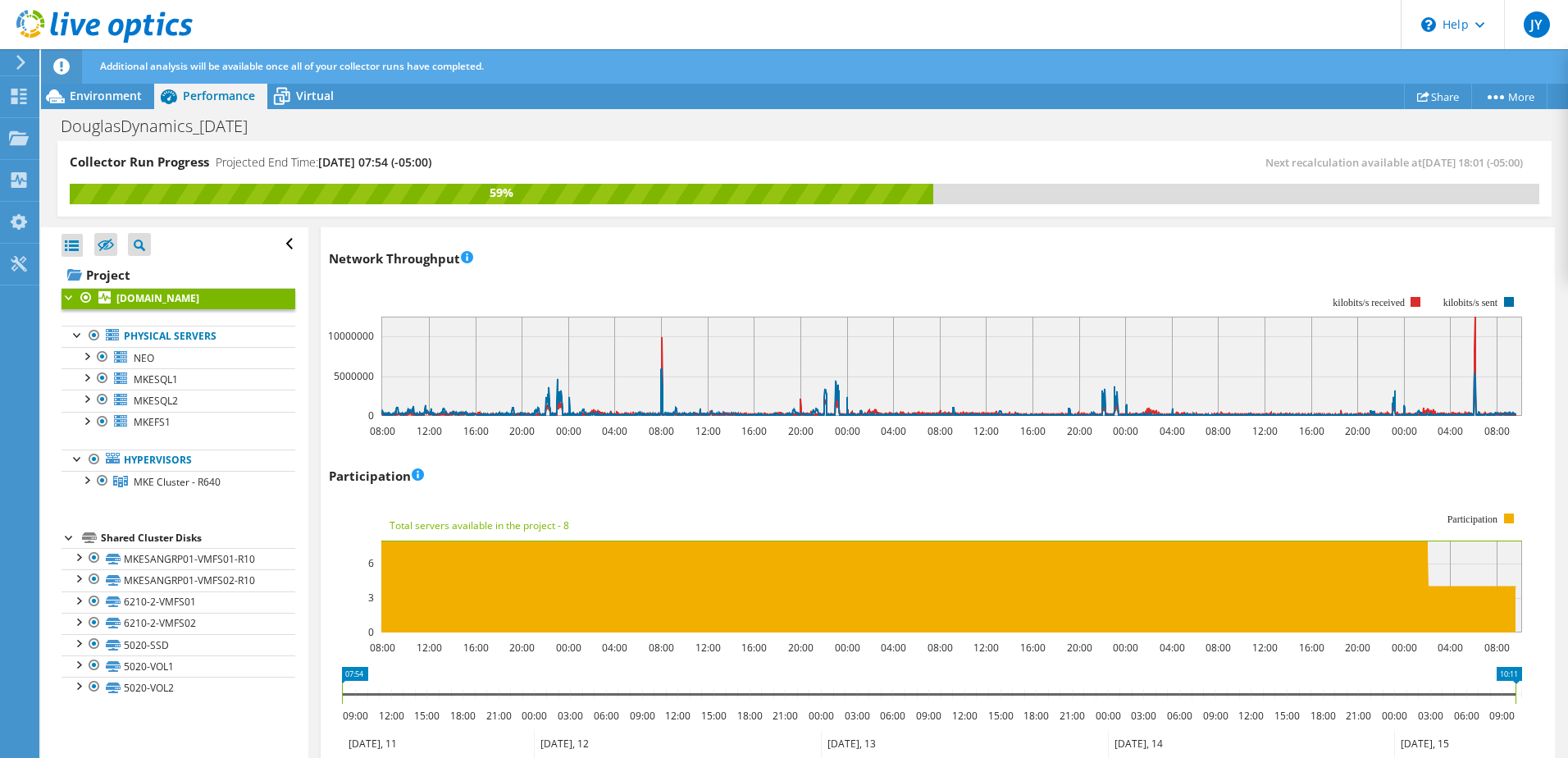
scroll to position [1394, 0]
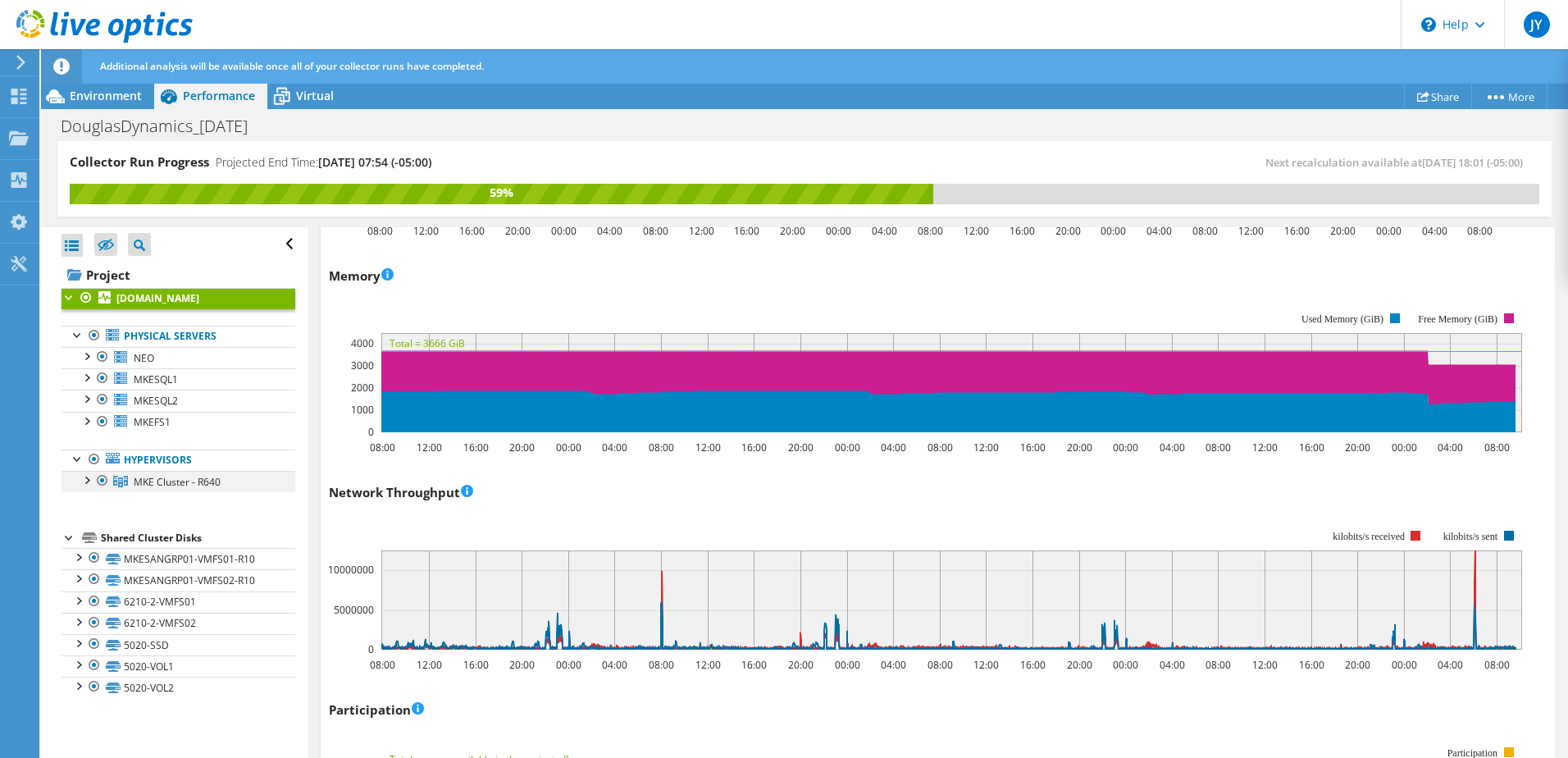
click at [82, 483] on div at bounding box center [86, 479] width 16 height 16
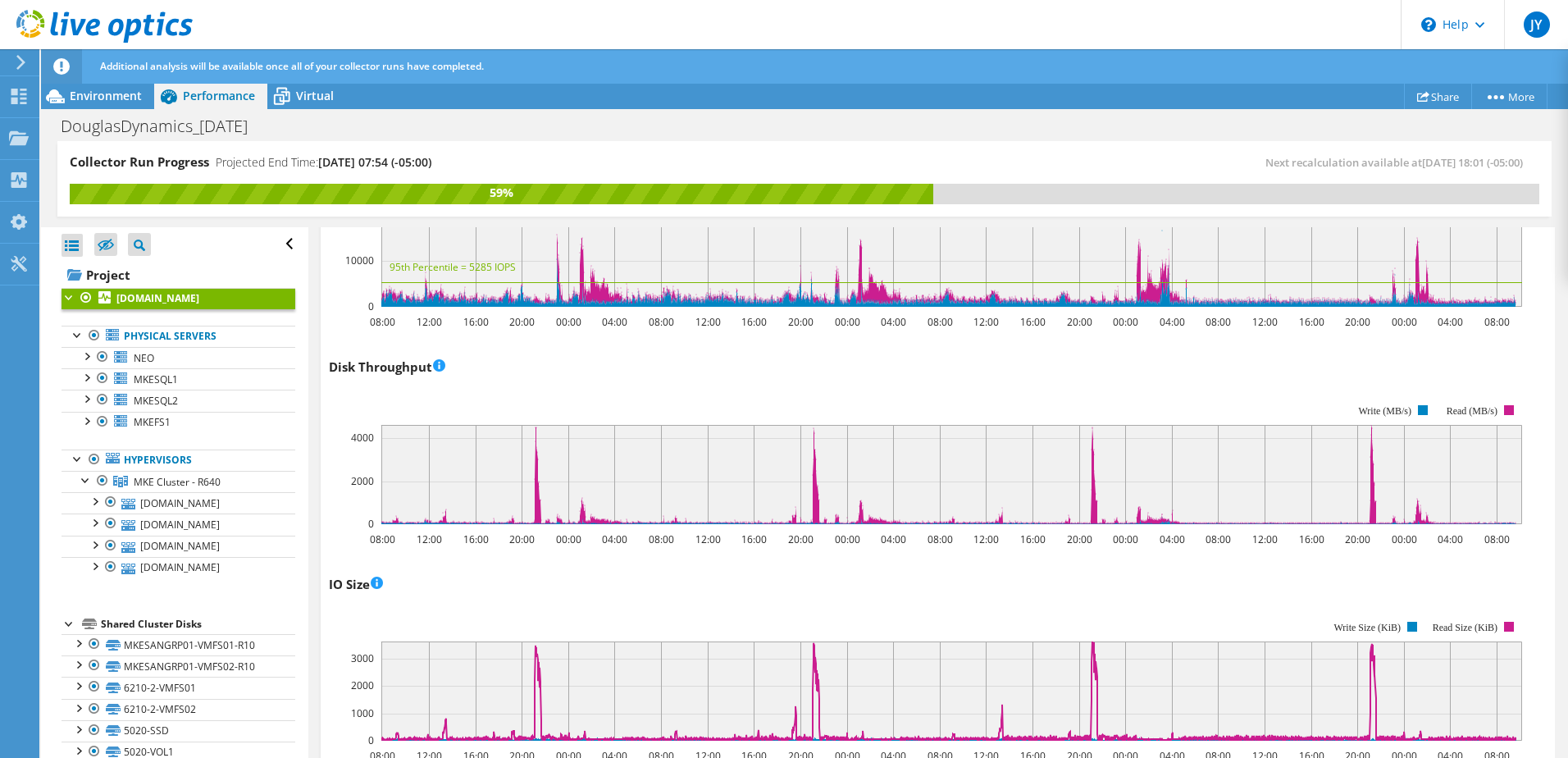
scroll to position [0, 0]
